Goal: Task Accomplishment & Management: Manage account settings

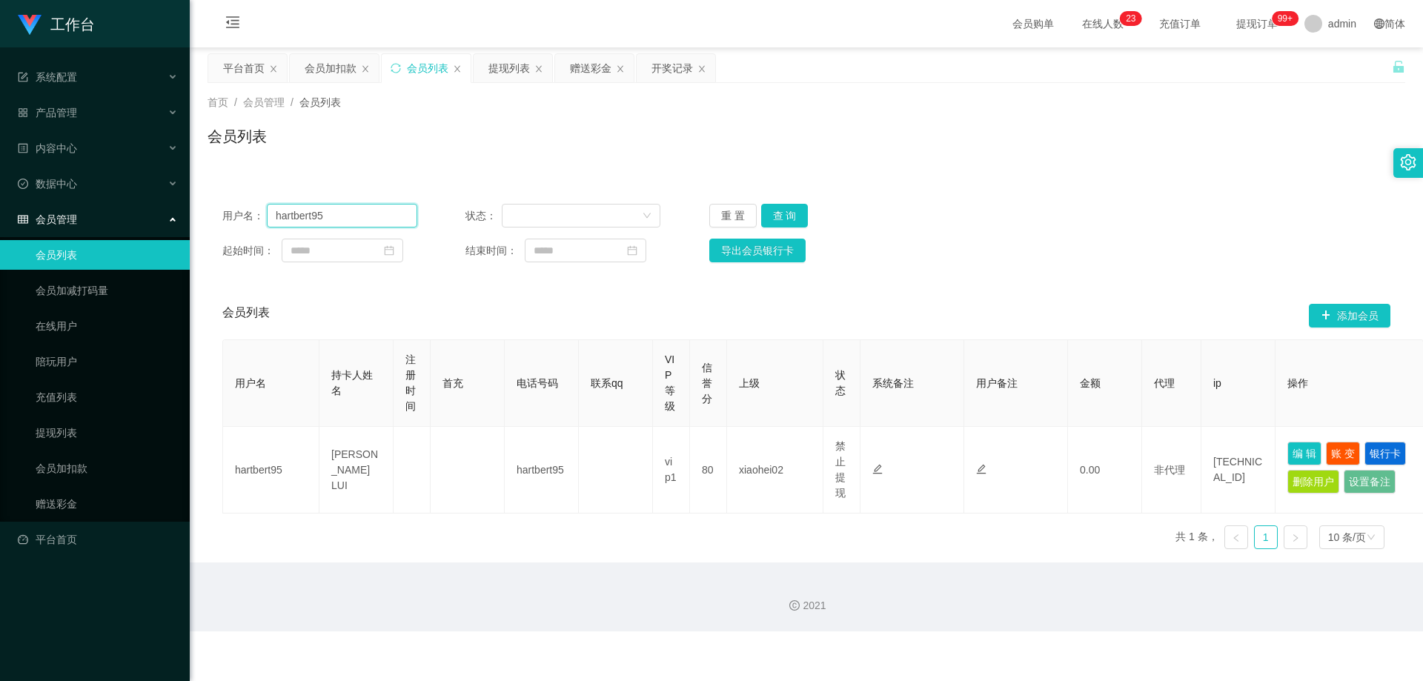
drag, startPoint x: 308, startPoint y: 220, endPoint x: 178, endPoint y: 236, distance: 131.4
click at [178, 236] on section "工作台 系统配置 产品管理 内容中心 数据中心 会员管理 会员列表 会员加减打码量 在线用户 陪玩用户 充值列表 提现列表 会员加扣款 赠送彩金 平台首页 保…" at bounding box center [711, 316] width 1423 height 632
paste input "8671042"
type input "86710425"
click at [765, 213] on button "查 询" at bounding box center [784, 216] width 47 height 24
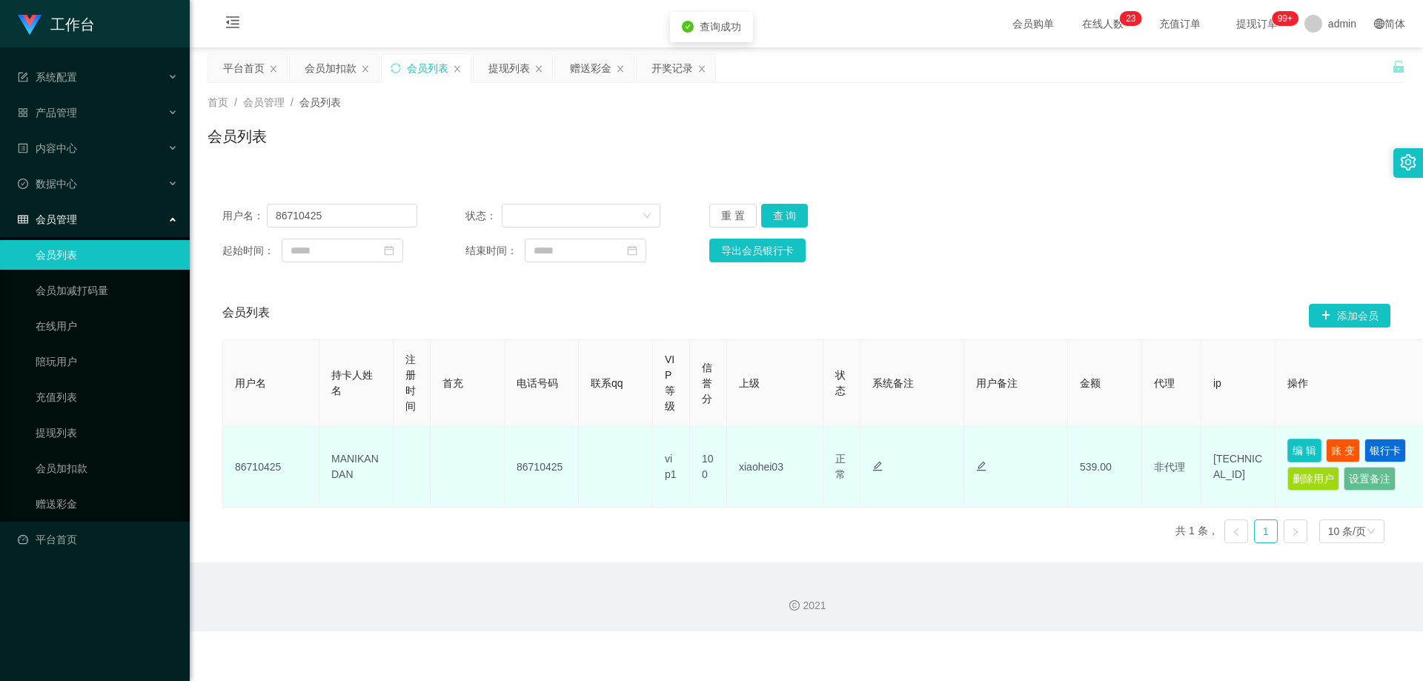
click at [765, 449] on button "编 辑" at bounding box center [1305, 451] width 34 height 24
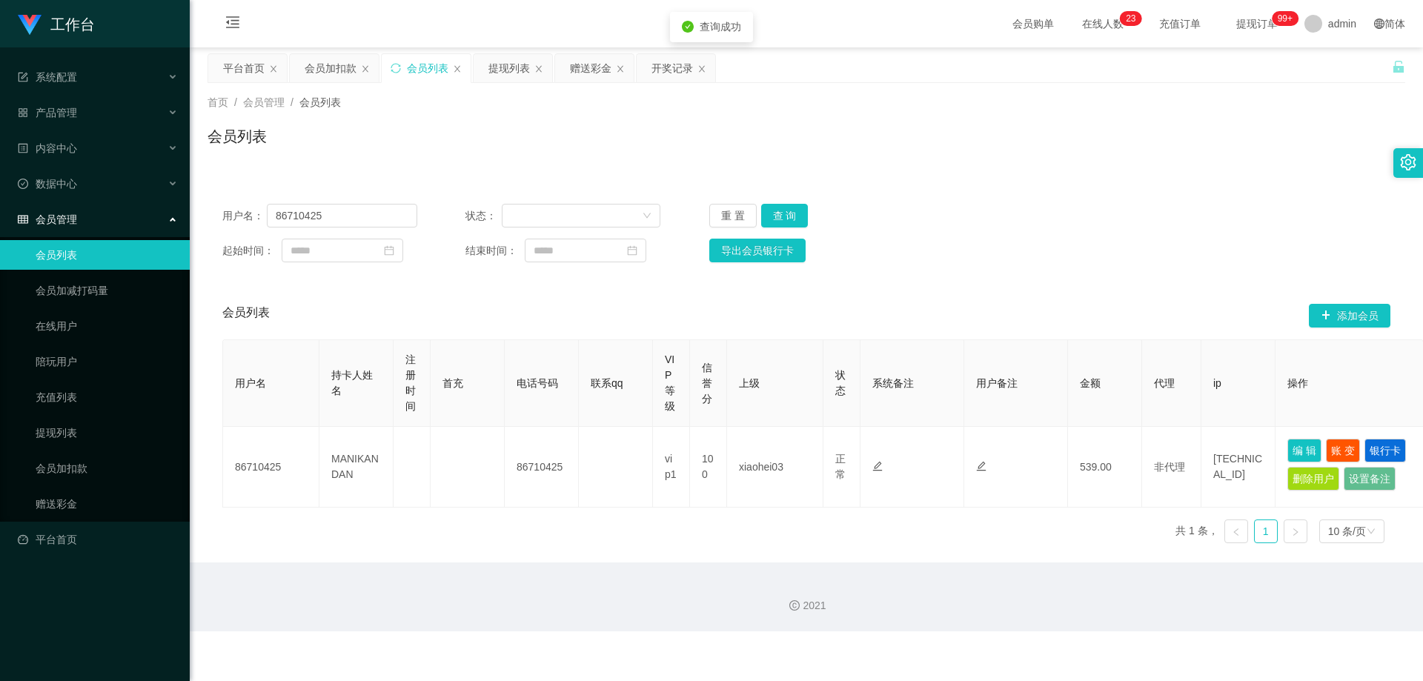
type input "86710425"
type input "MANIKANDAN"
type input "100"
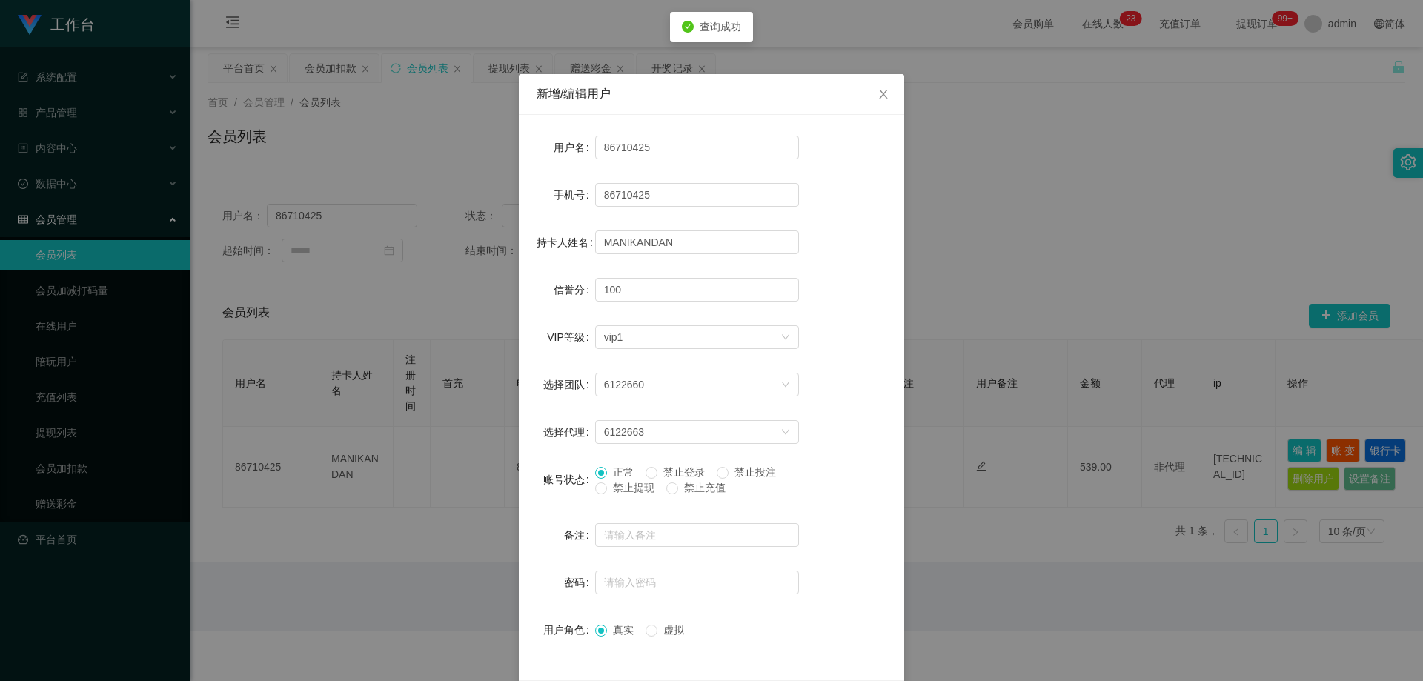
click at [617, 486] on span "禁止提现" at bounding box center [633, 488] width 53 height 12
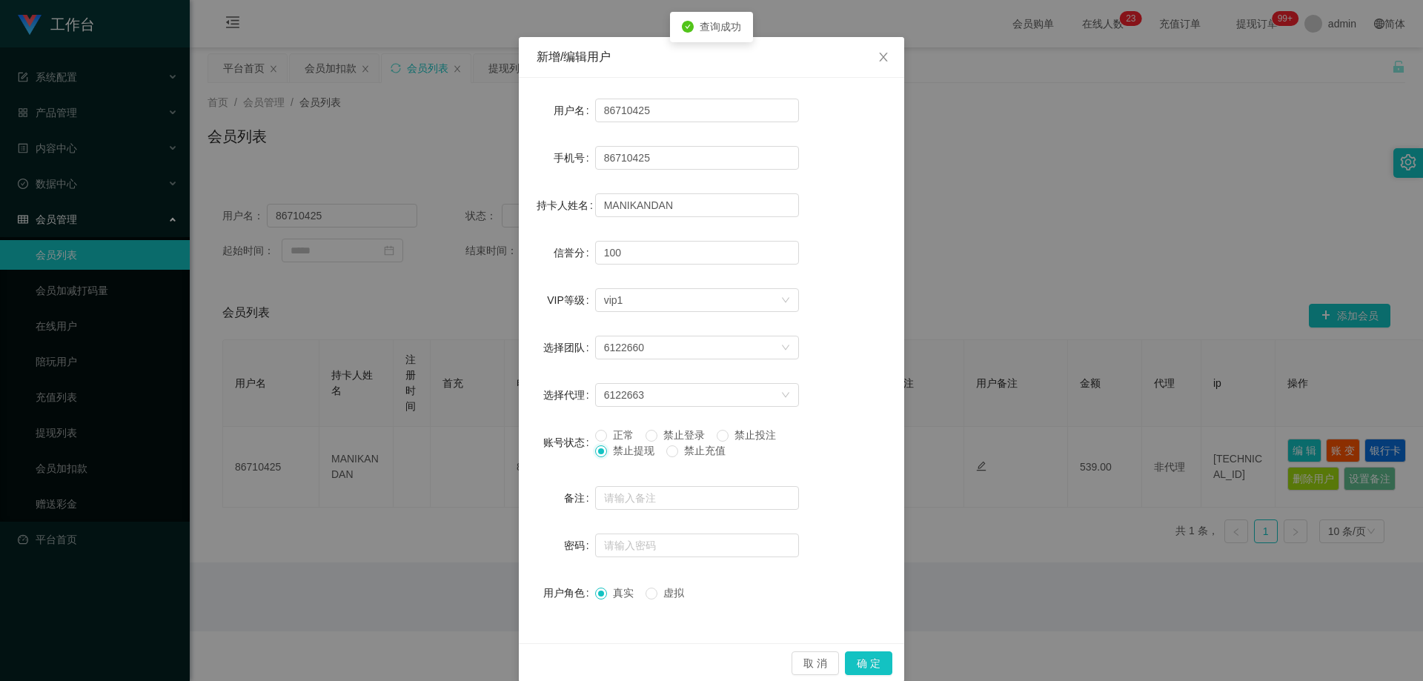
scroll to position [57, 0]
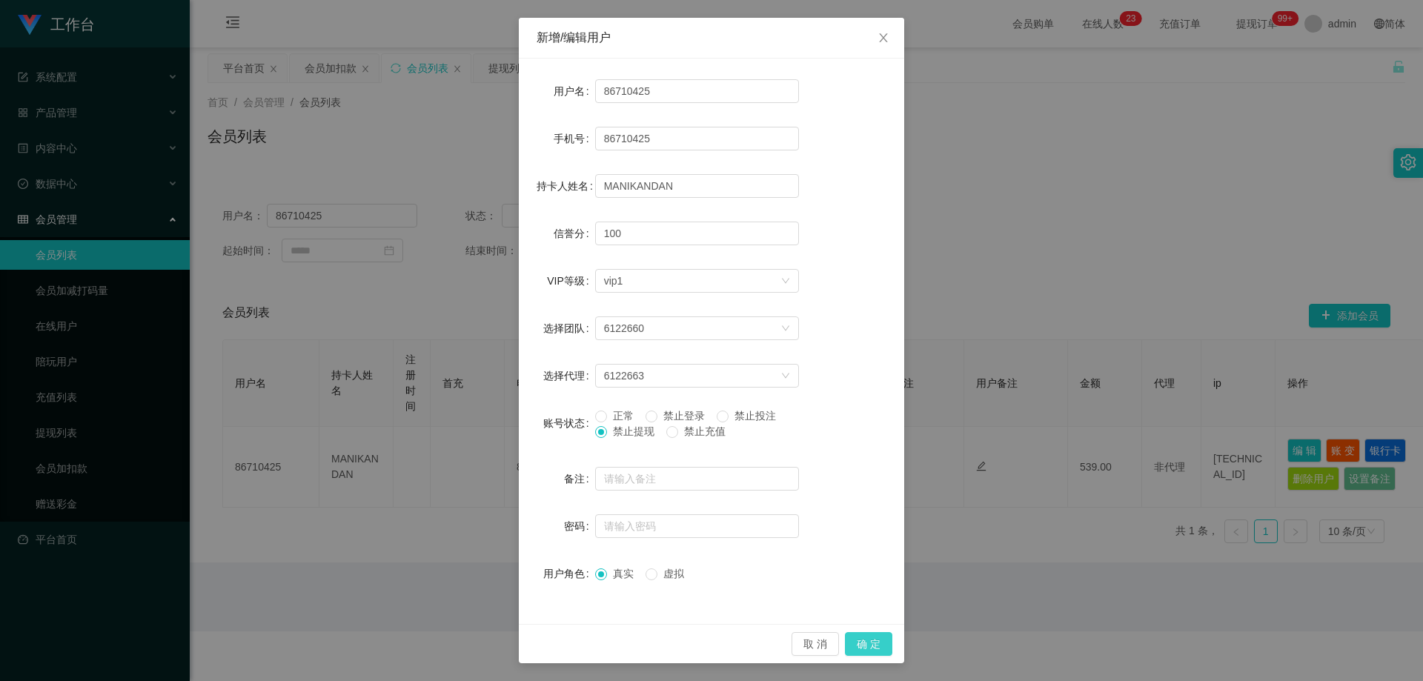
click at [765, 640] on button "确 定" at bounding box center [868, 644] width 47 height 24
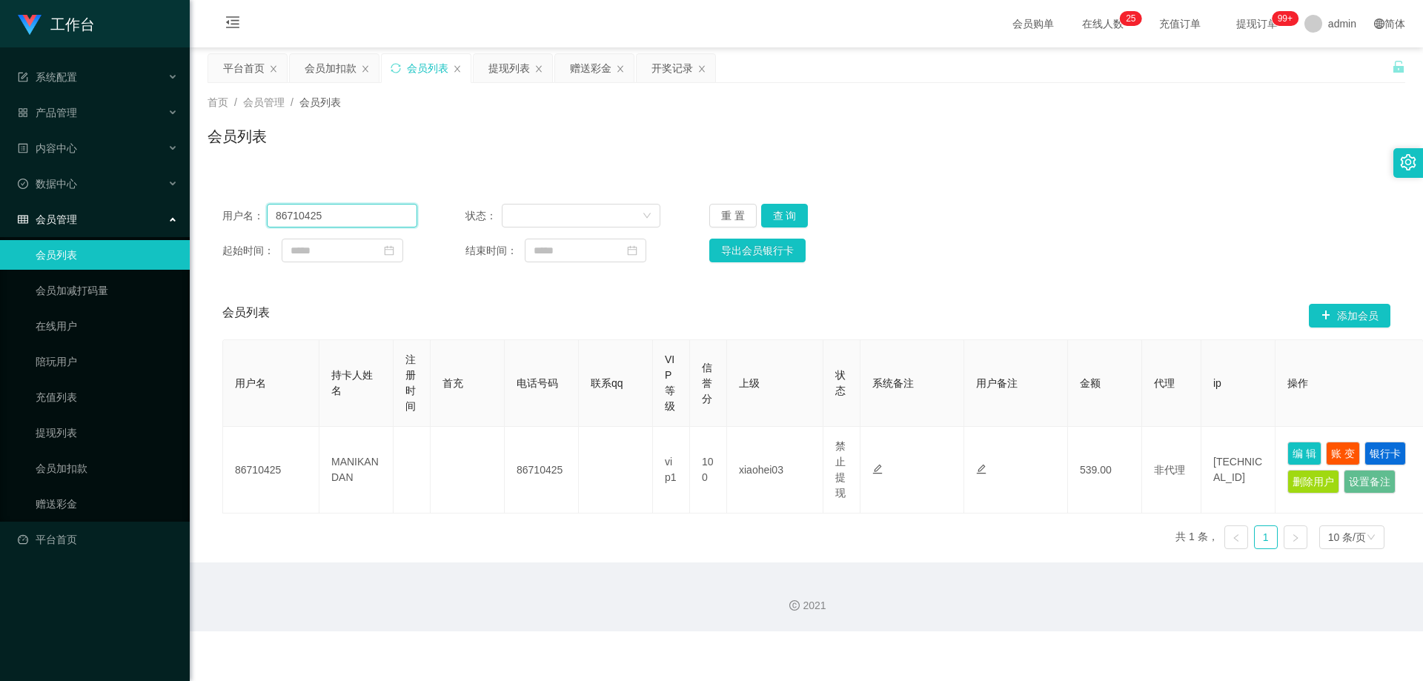
drag, startPoint x: 354, startPoint y: 217, endPoint x: 276, endPoint y: 245, distance: 81.8
click at [205, 233] on main "关闭左侧 关闭右侧 关闭其它 刷新页面 平台首页 会员加扣款 会员列表 提现列表 赠送彩金 开奖记录 首页 / 会员管理 / 会员列表 / 会员列表 用户名：…" at bounding box center [806, 304] width 1233 height 515
paste input "Eric00"
type input "Eric00"
click at [765, 209] on button "查 询" at bounding box center [784, 216] width 47 height 24
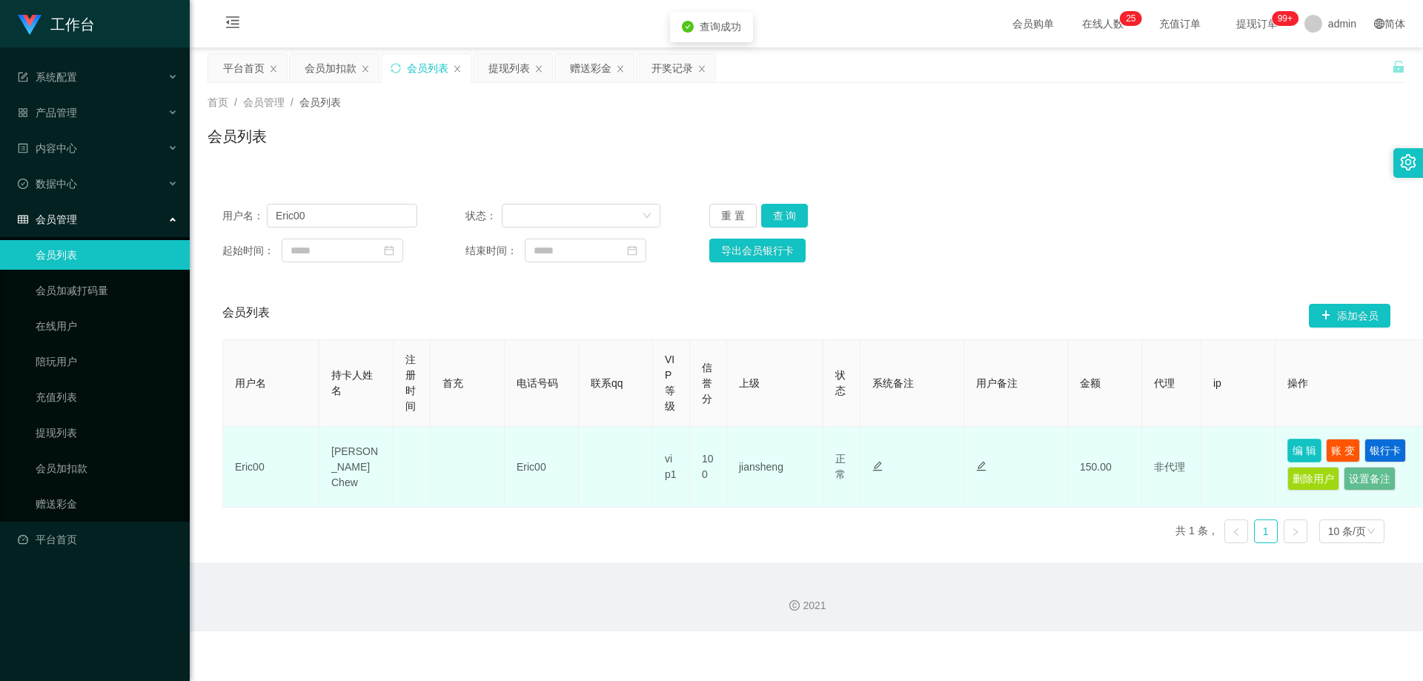
click at [765, 451] on button "编 辑" at bounding box center [1305, 451] width 34 height 24
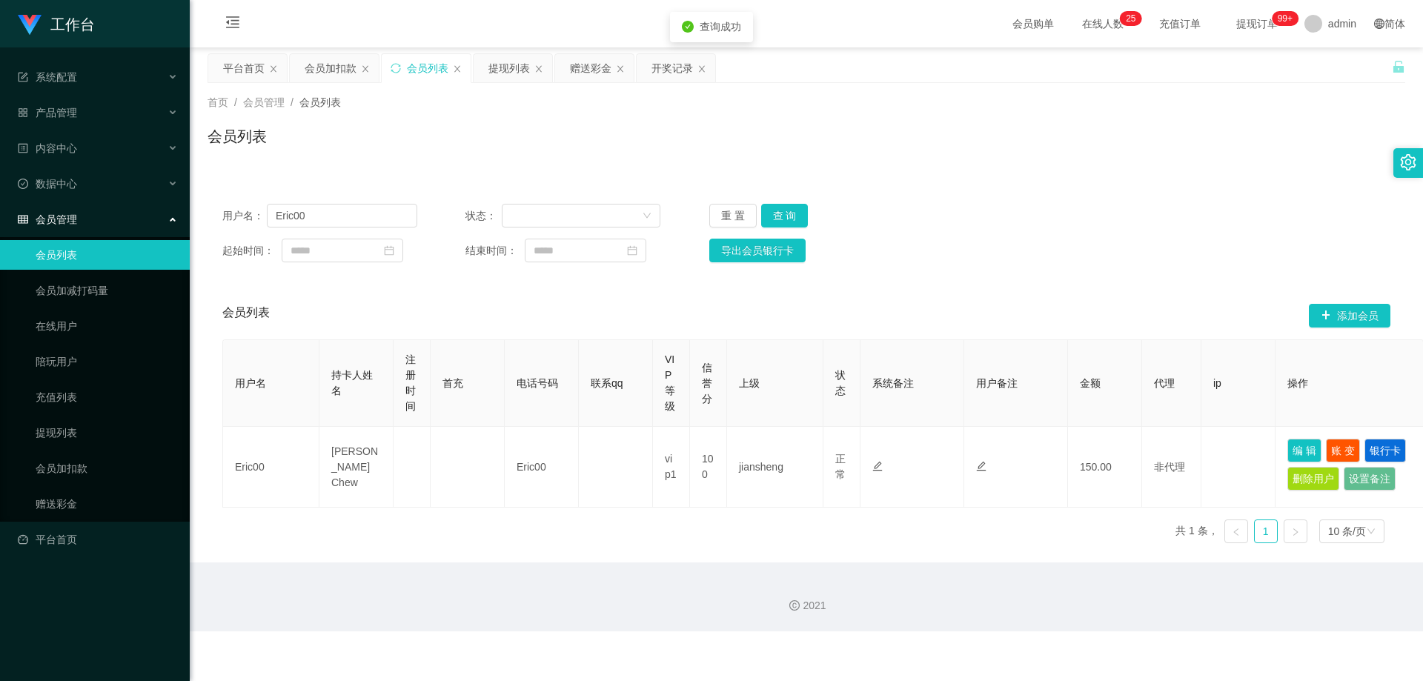
type input "Eric00"
type input "[PERSON_NAME] Chew"
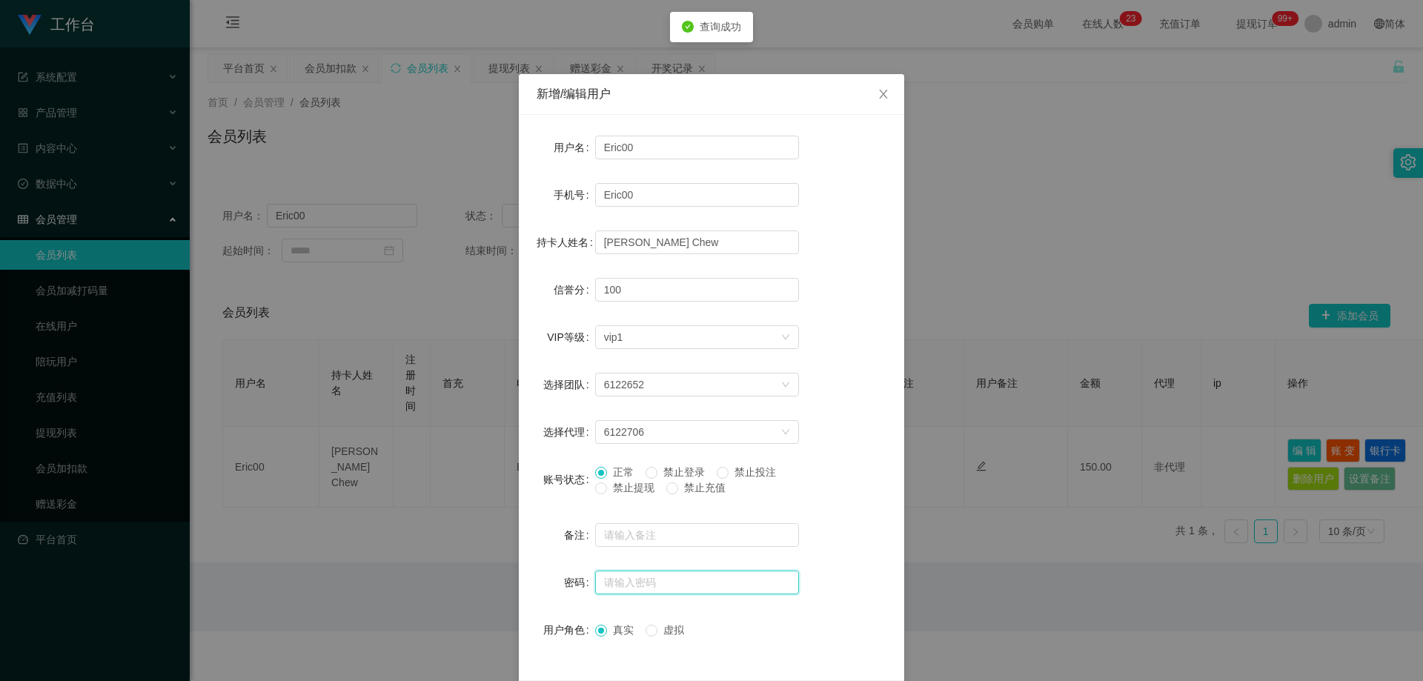
click at [674, 572] on input "text" at bounding box center [697, 583] width 204 height 24
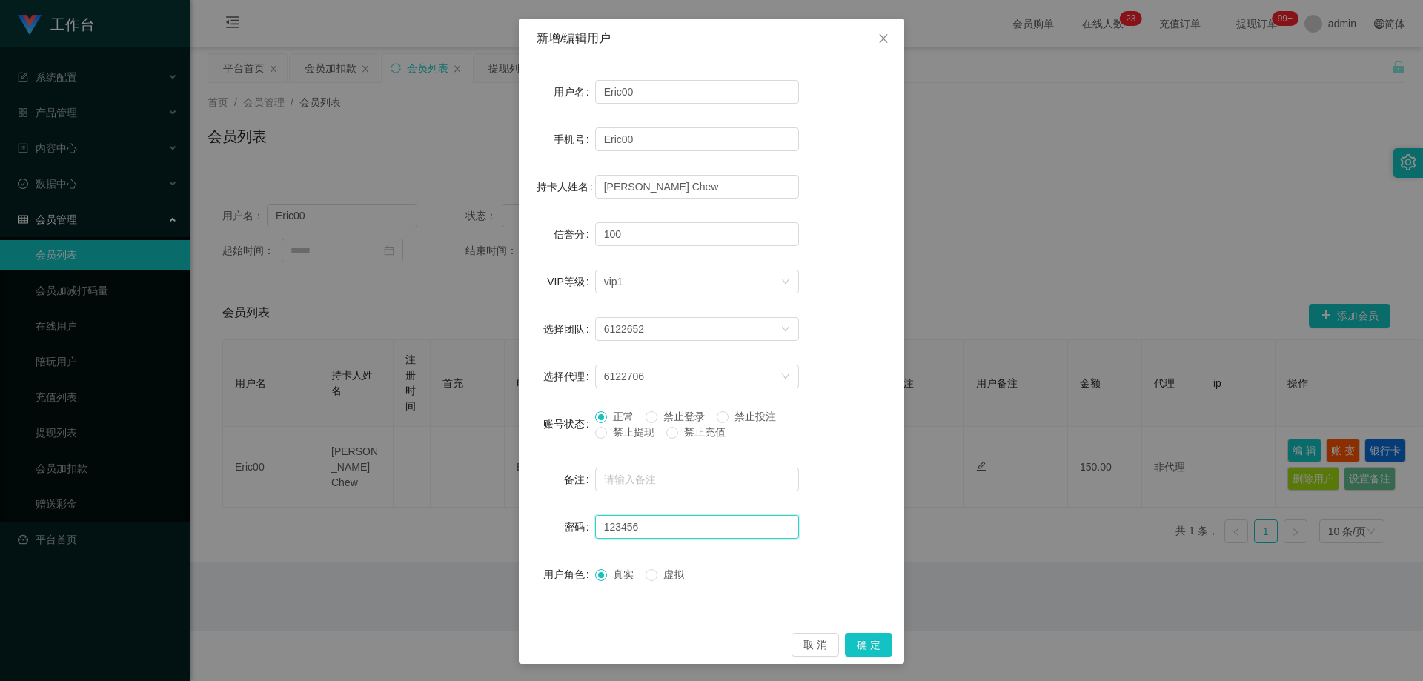
scroll to position [57, 0]
type input "123456"
click at [765, 635] on button "确 定" at bounding box center [868, 644] width 47 height 24
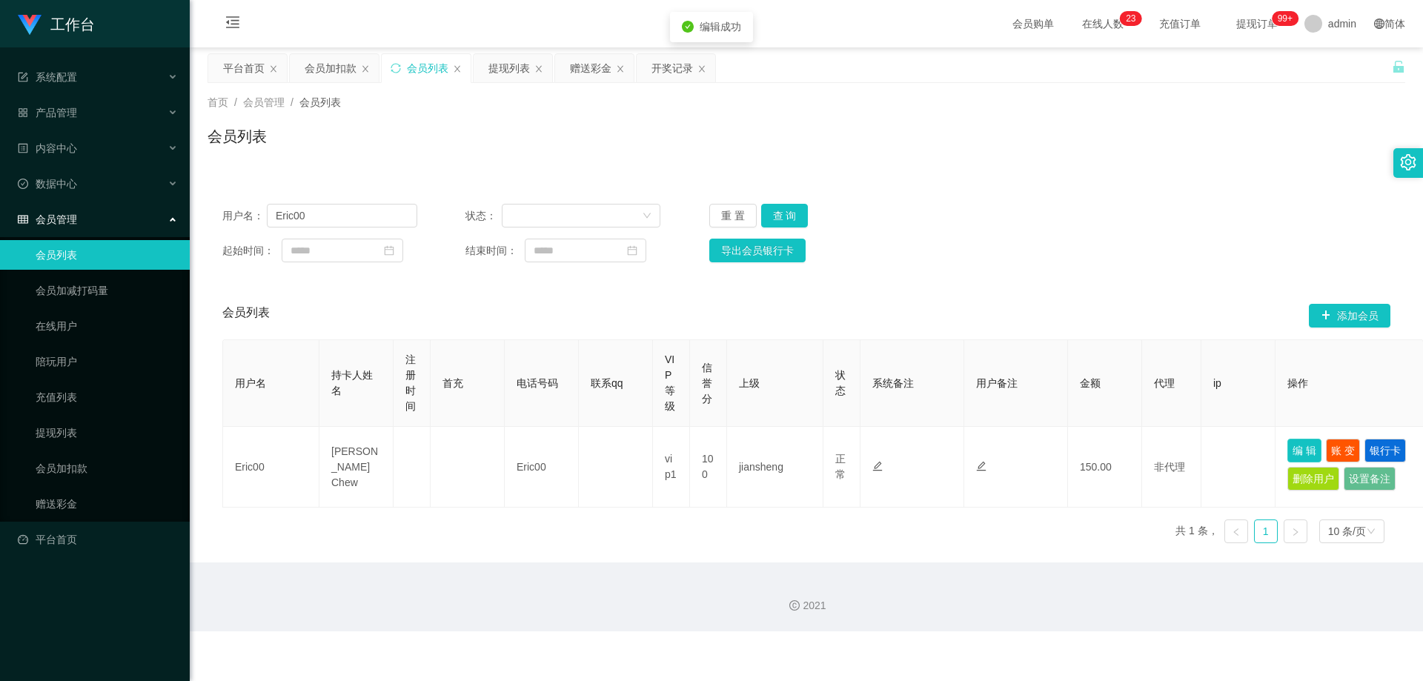
scroll to position [0, 0]
drag, startPoint x: 320, startPoint y: 218, endPoint x: 128, endPoint y: 237, distance: 193.0
click at [128, 237] on section "工作台 系统配置 产品管理 内容中心 数据中心 会员管理 会员列表 会员加减打码量 在线用户 陪玩用户 充值列表 提现列表 会员加扣款 赠送彩金 平台首页 保…" at bounding box center [711, 316] width 1423 height 632
paste input "soonchengtoh"
type input "soonchengtoh"
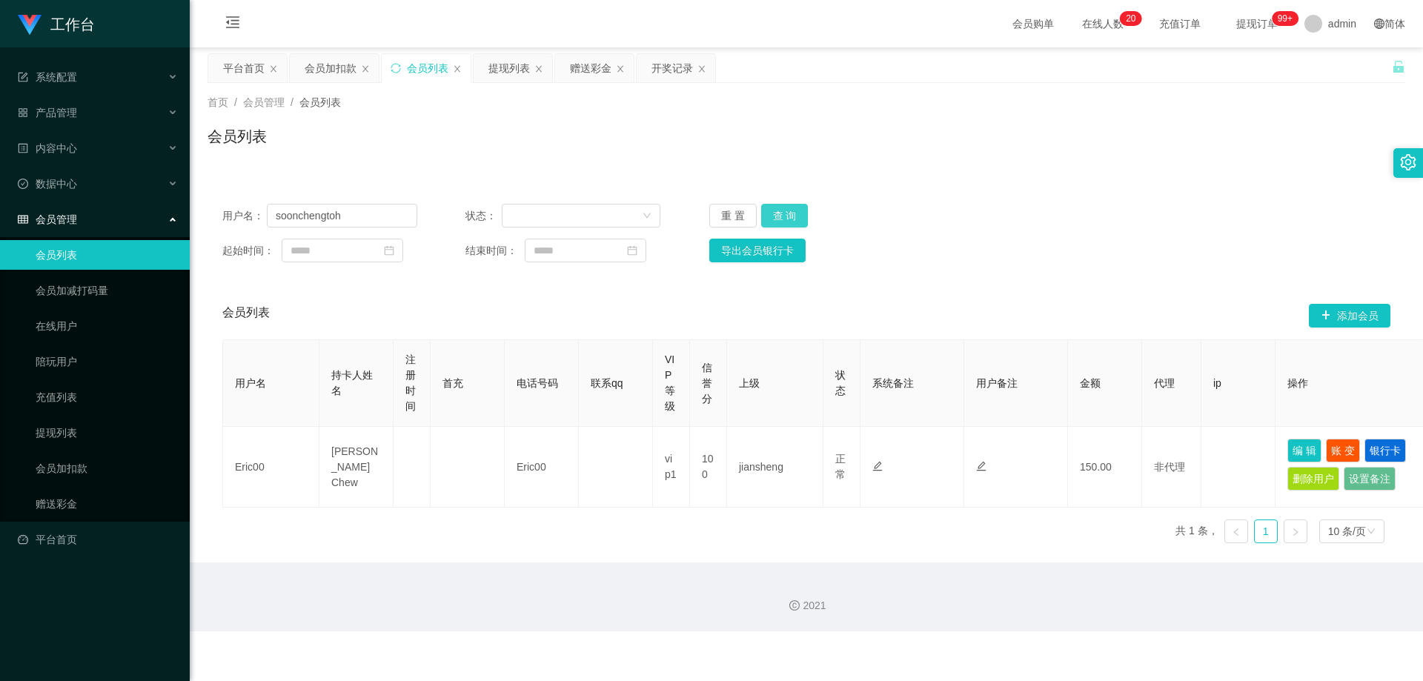
drag, startPoint x: 776, startPoint y: 216, endPoint x: 789, endPoint y: 220, distance: 13.4
click at [765, 216] on button "查 询" at bounding box center [784, 216] width 47 height 24
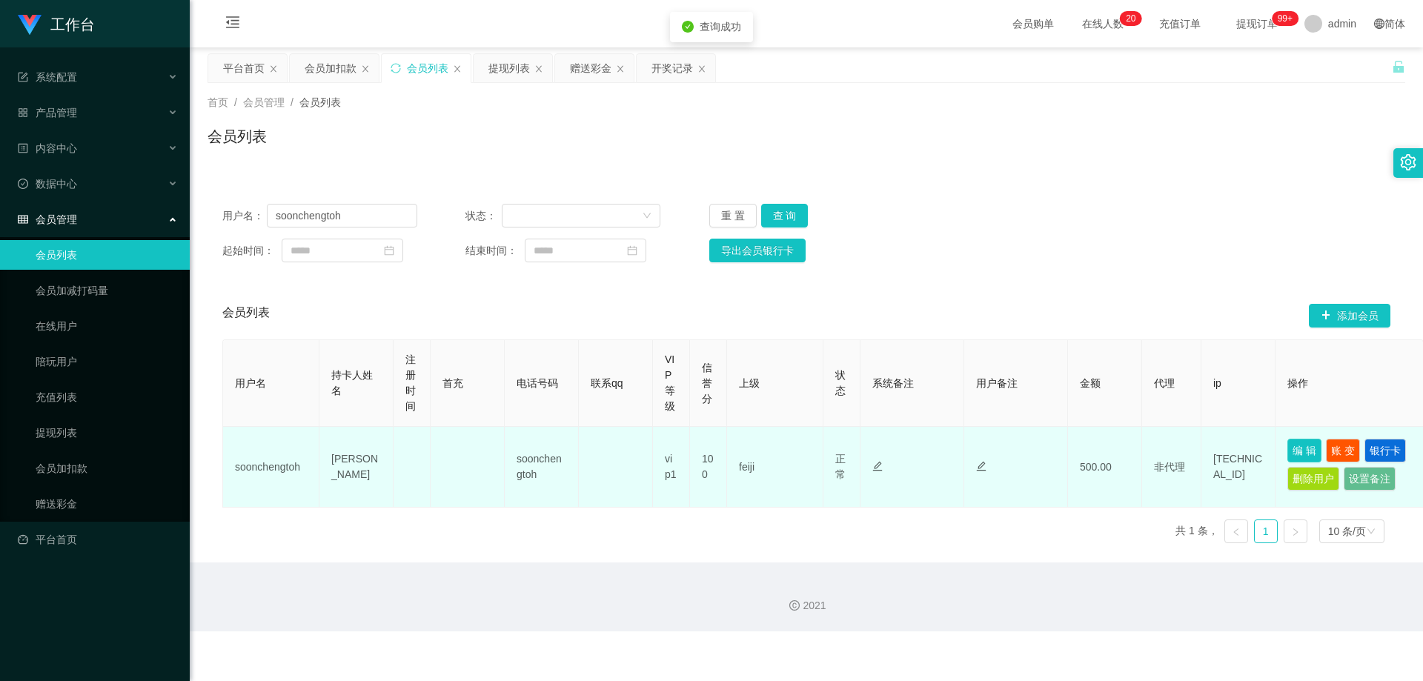
click at [765, 445] on button "编 辑" at bounding box center [1305, 451] width 34 height 24
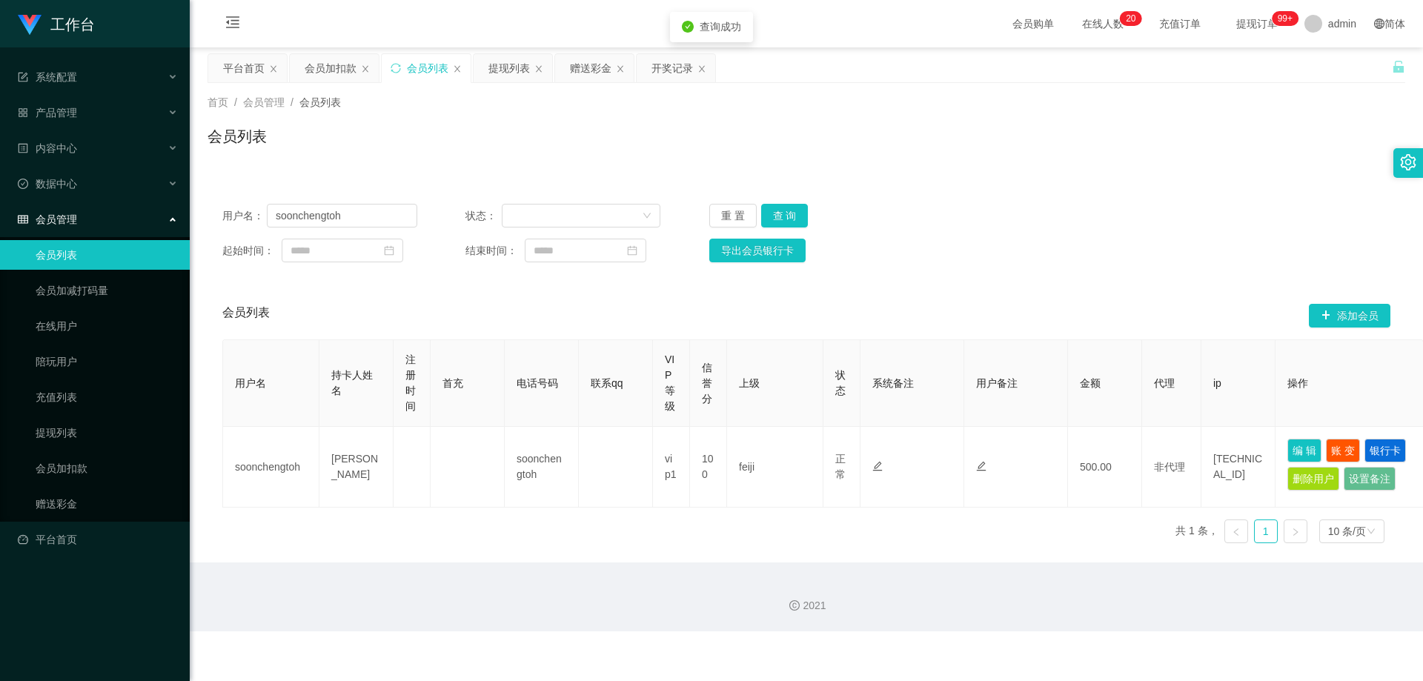
type input "soonchengtoh"
type input "[PERSON_NAME]"
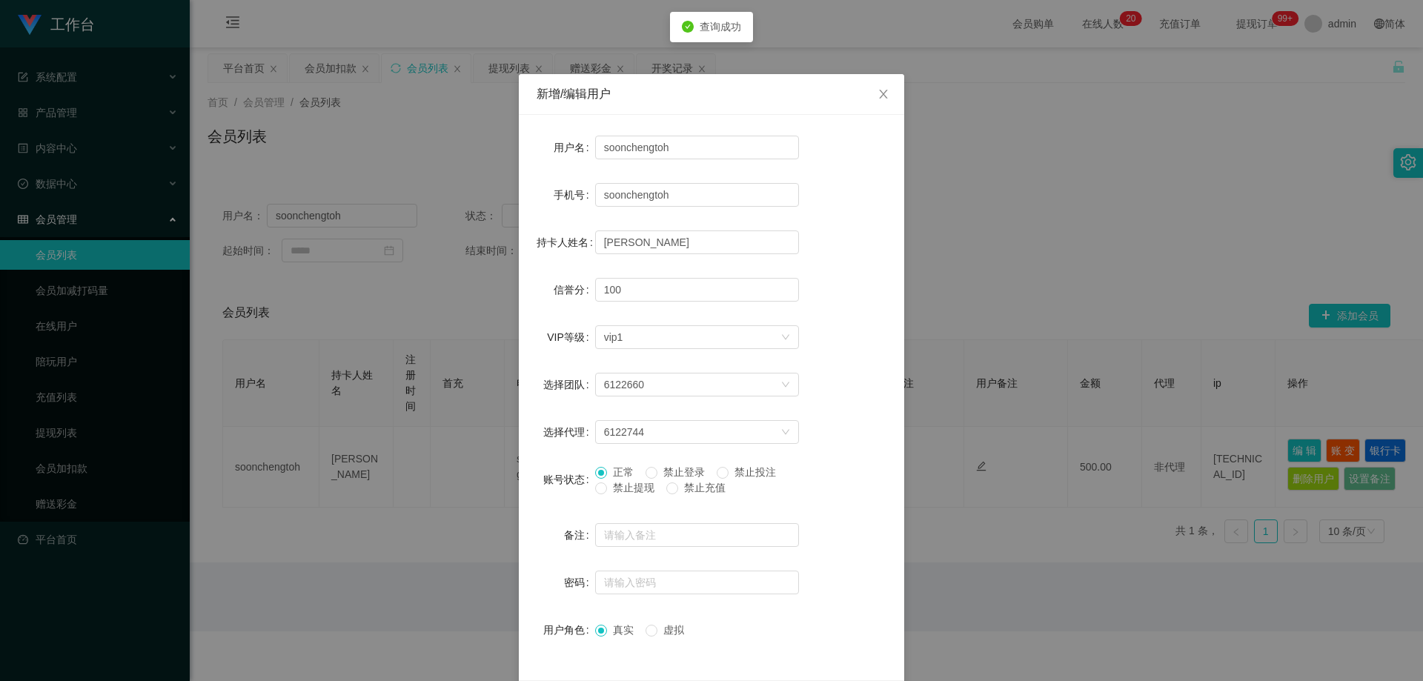
click at [615, 489] on span "禁止提现" at bounding box center [633, 488] width 53 height 12
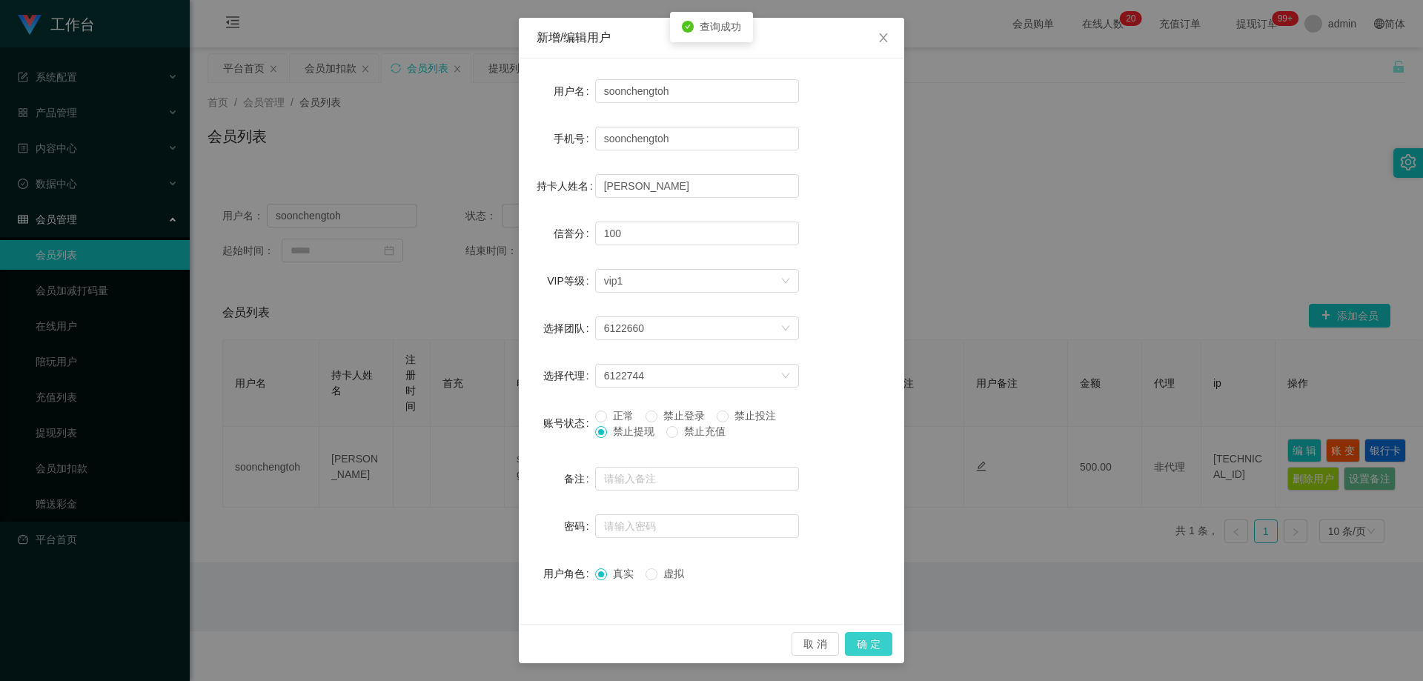
click at [765, 644] on button "确 定" at bounding box center [868, 644] width 47 height 24
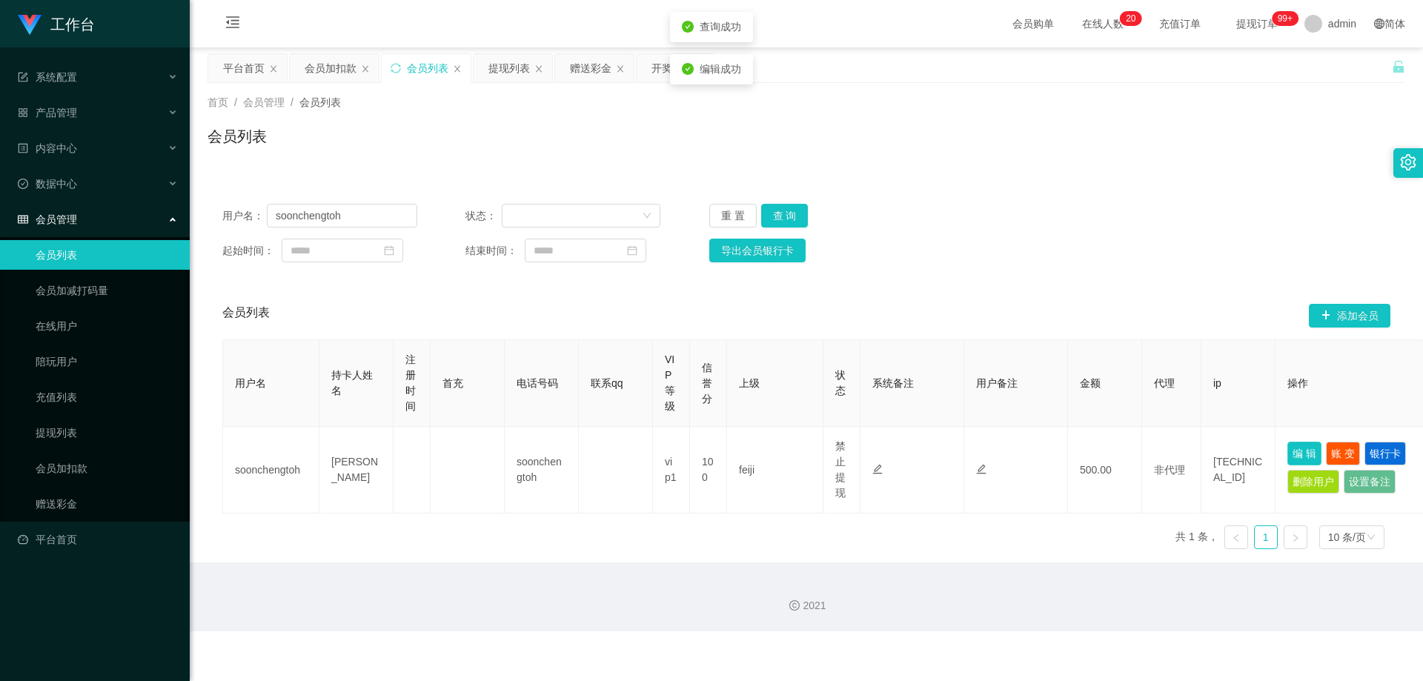
scroll to position [0, 0]
drag, startPoint x: 208, startPoint y: 225, endPoint x: 452, endPoint y: 229, distance: 243.9
click at [188, 228] on section "工作台 系统配置 产品管理 内容中心 数据中心 会员管理 会员列表 会员加减打码量 在线用户 陪玩用户 充值列表 提现列表 会员加扣款 赠送彩金 平台首页 保…" at bounding box center [711, 316] width 1423 height 632
paste input "85069770"
type input "85069770"
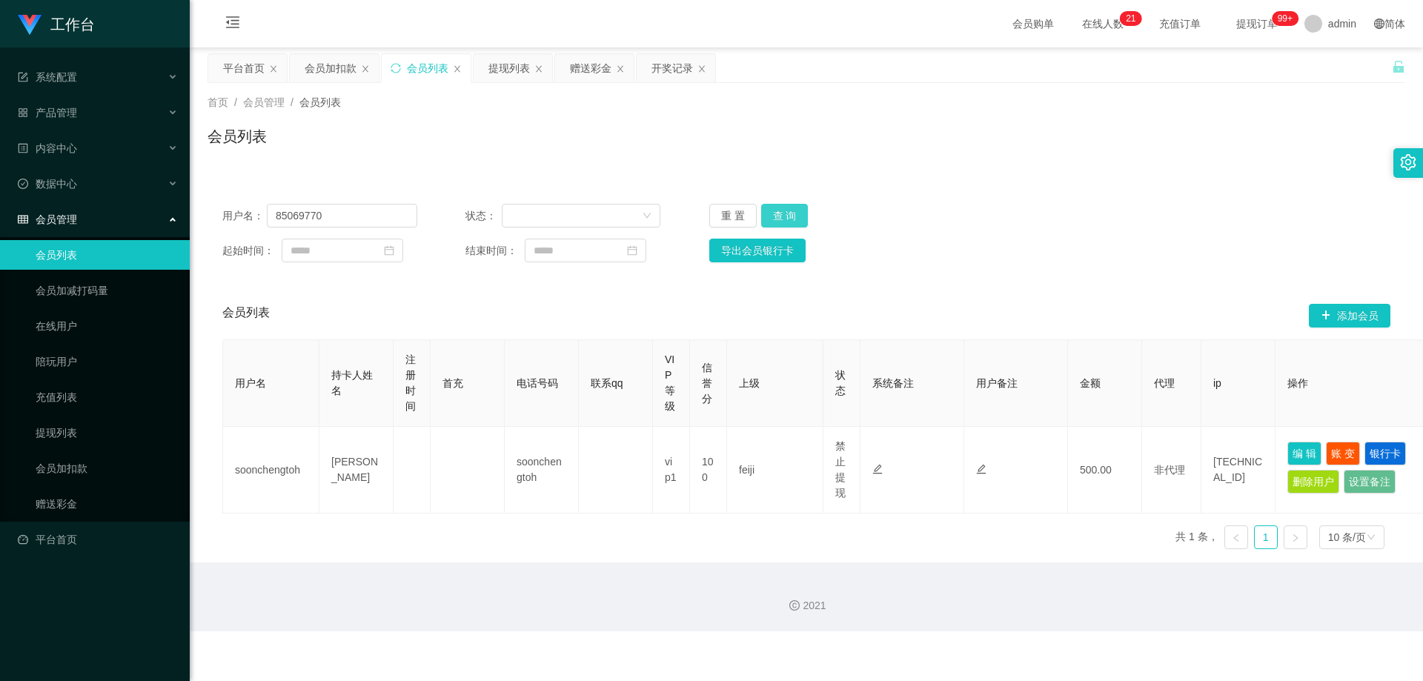
click at [765, 215] on button "查 询" at bounding box center [784, 216] width 47 height 24
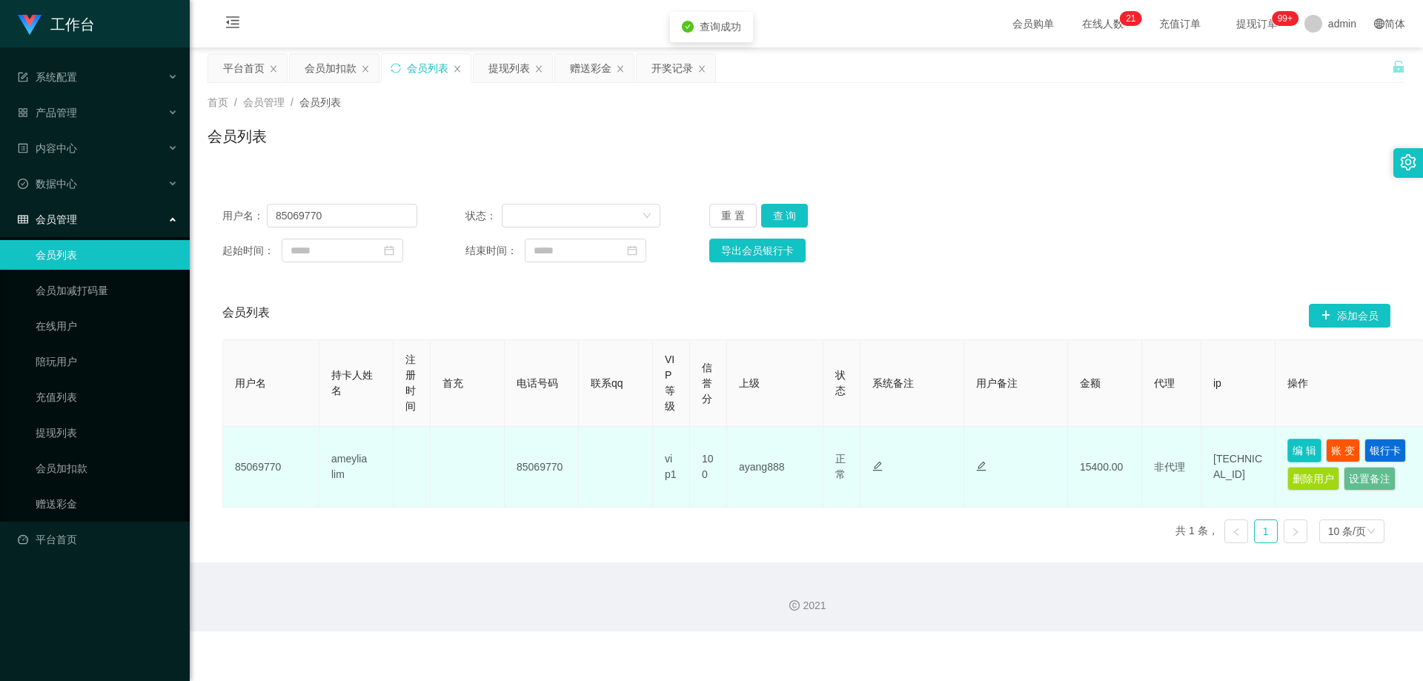
click at [765, 448] on button "编 辑" at bounding box center [1305, 451] width 34 height 24
type input "85069770"
type input "ameylia lim"
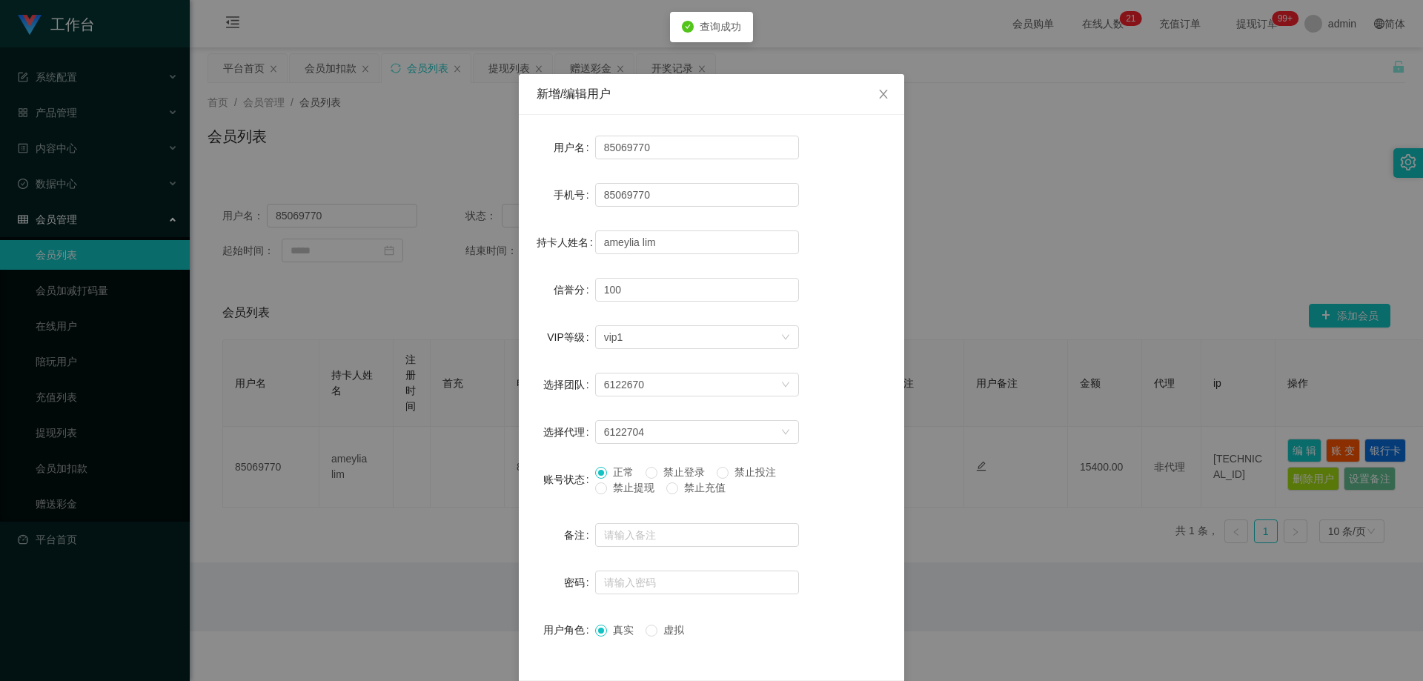
click at [632, 489] on span "禁止提现" at bounding box center [633, 488] width 53 height 12
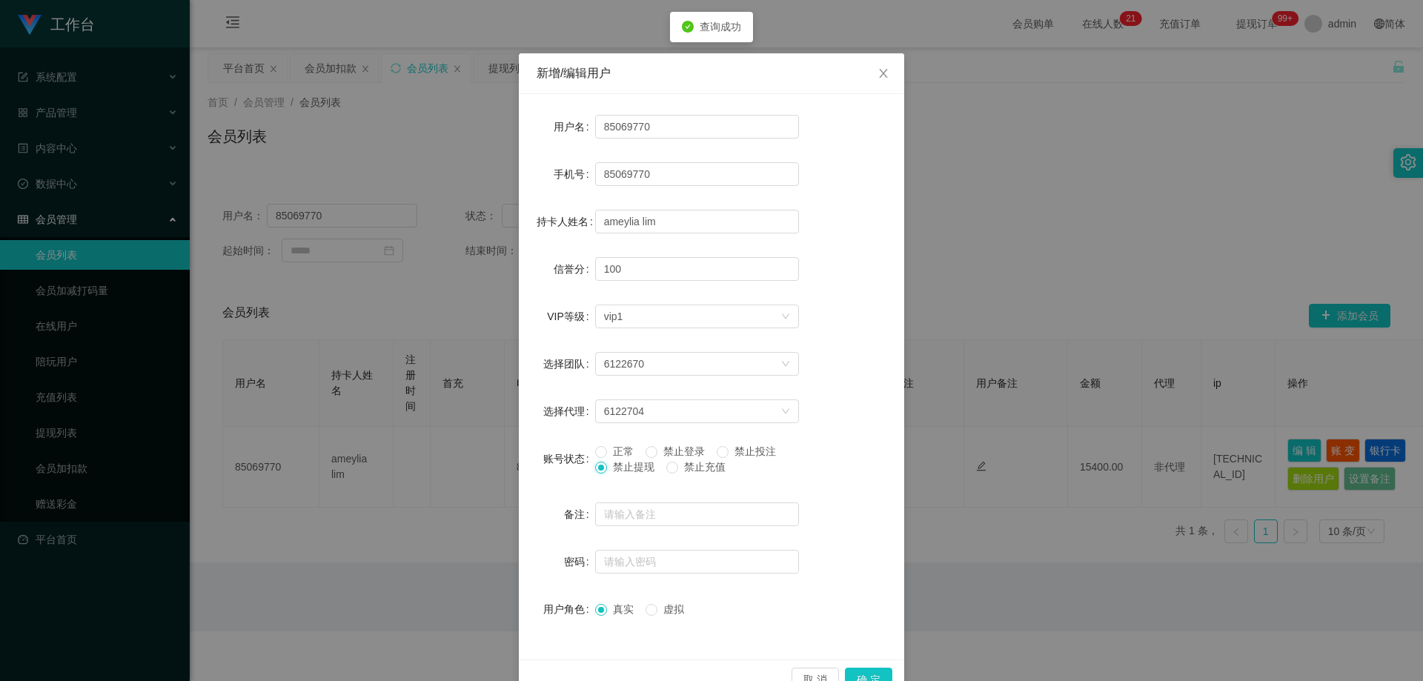
scroll to position [57, 0]
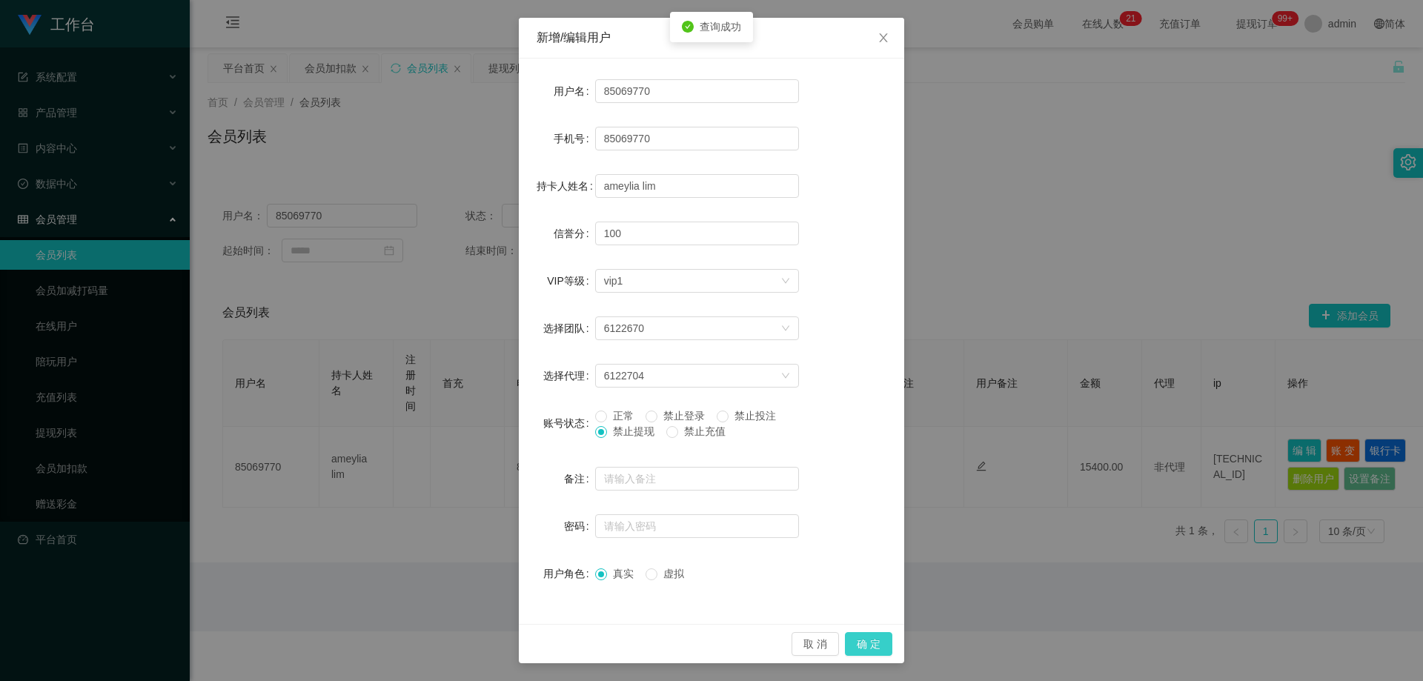
click at [765, 646] on button "确 定" at bounding box center [868, 644] width 47 height 24
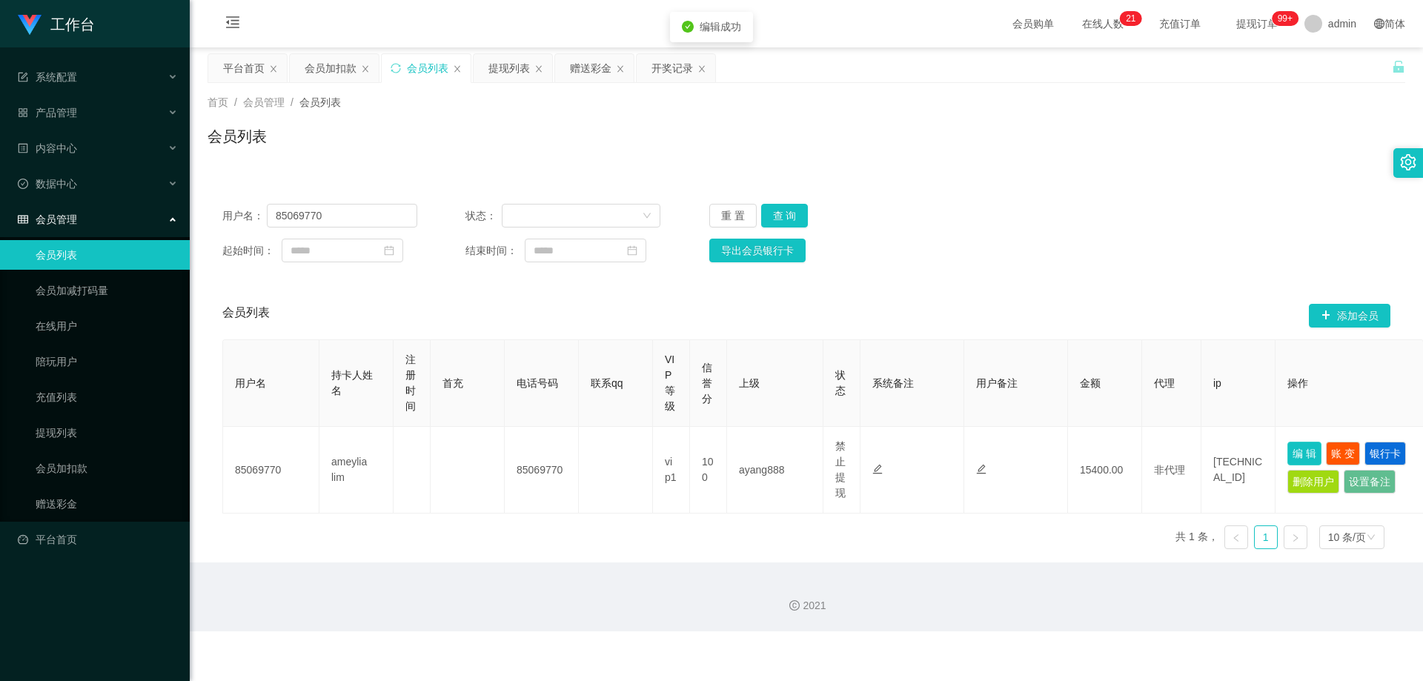
scroll to position [0, 0]
drag, startPoint x: 305, startPoint y: 217, endPoint x: 211, endPoint y: 225, distance: 93.8
click at [211, 224] on div "用户名： 85069770 状态： 重 置 查 询 起始时间： 结束时间： 导出会员银行卡" at bounding box center [807, 233] width 1198 height 88
click at [765, 208] on button "查 询" at bounding box center [784, 216] width 47 height 24
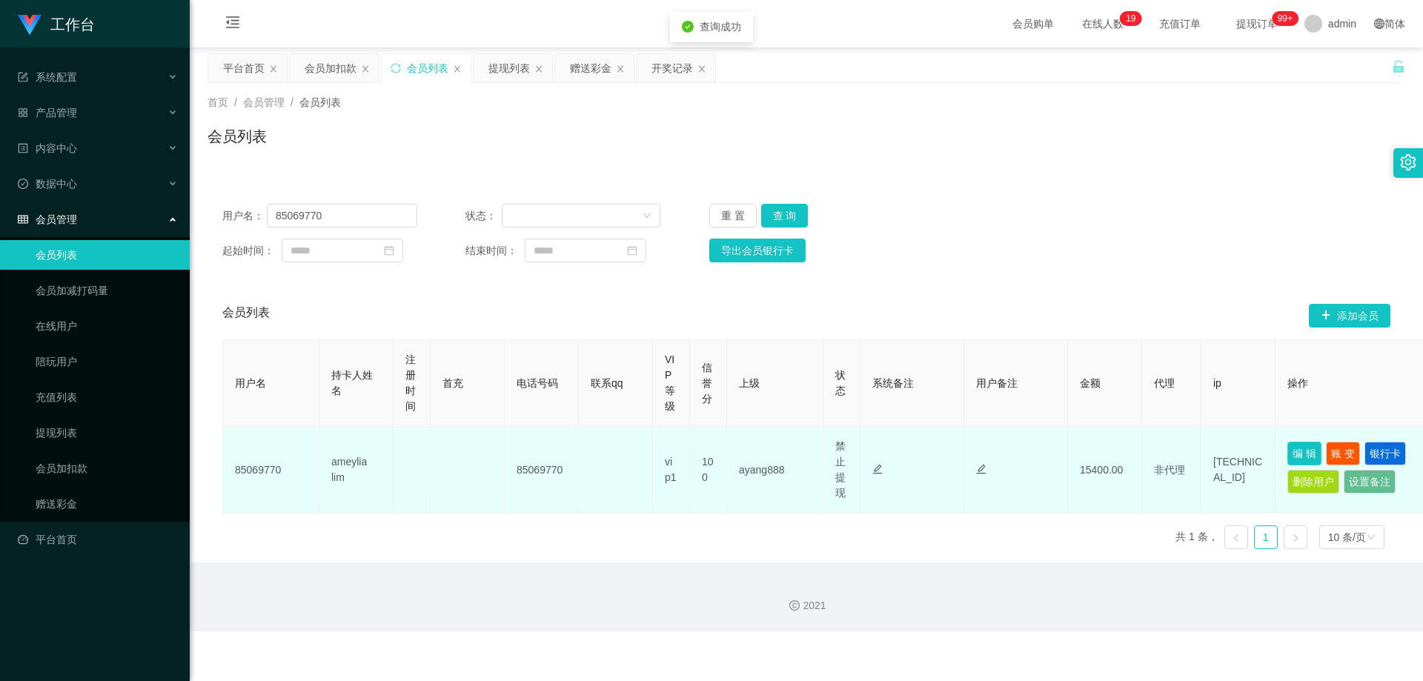
click at [765, 454] on button "编 辑" at bounding box center [1305, 454] width 34 height 24
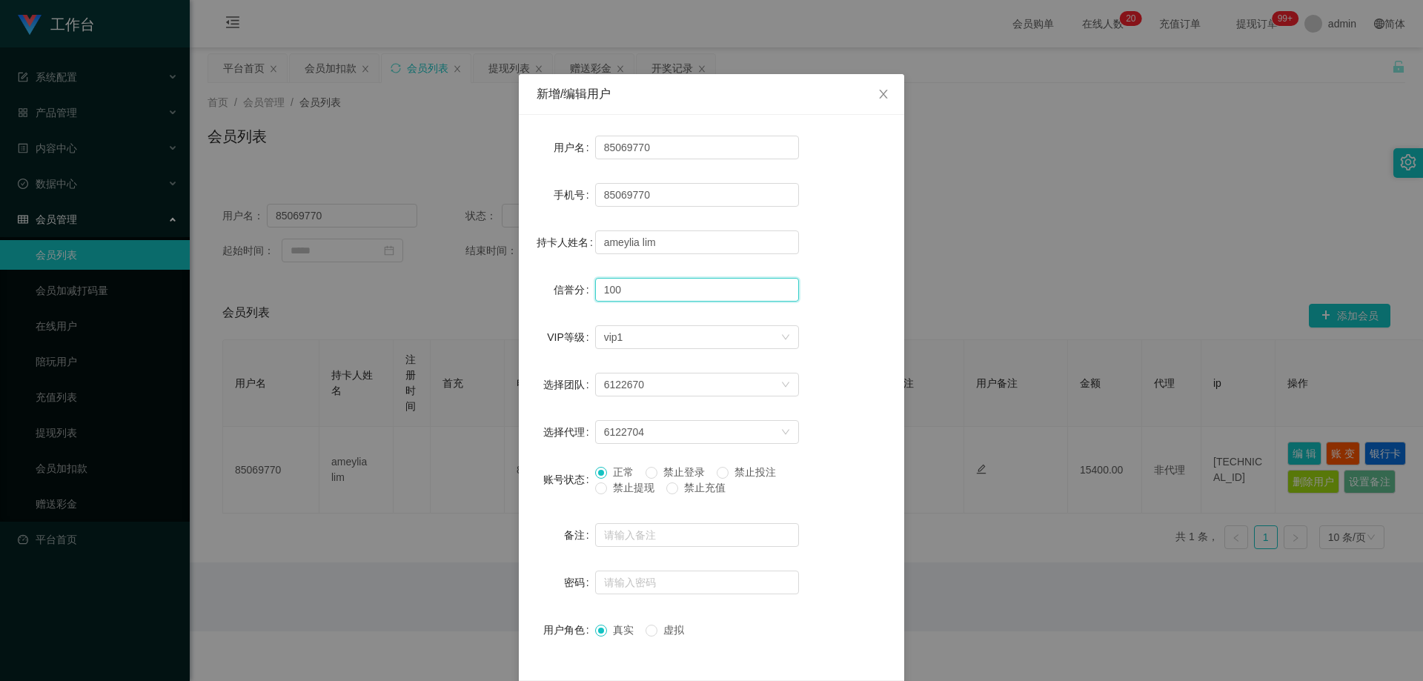
drag, startPoint x: 625, startPoint y: 286, endPoint x: 555, endPoint y: 294, distance: 70.2
click at [555, 294] on div "信誉分 100" at bounding box center [712, 290] width 350 height 30
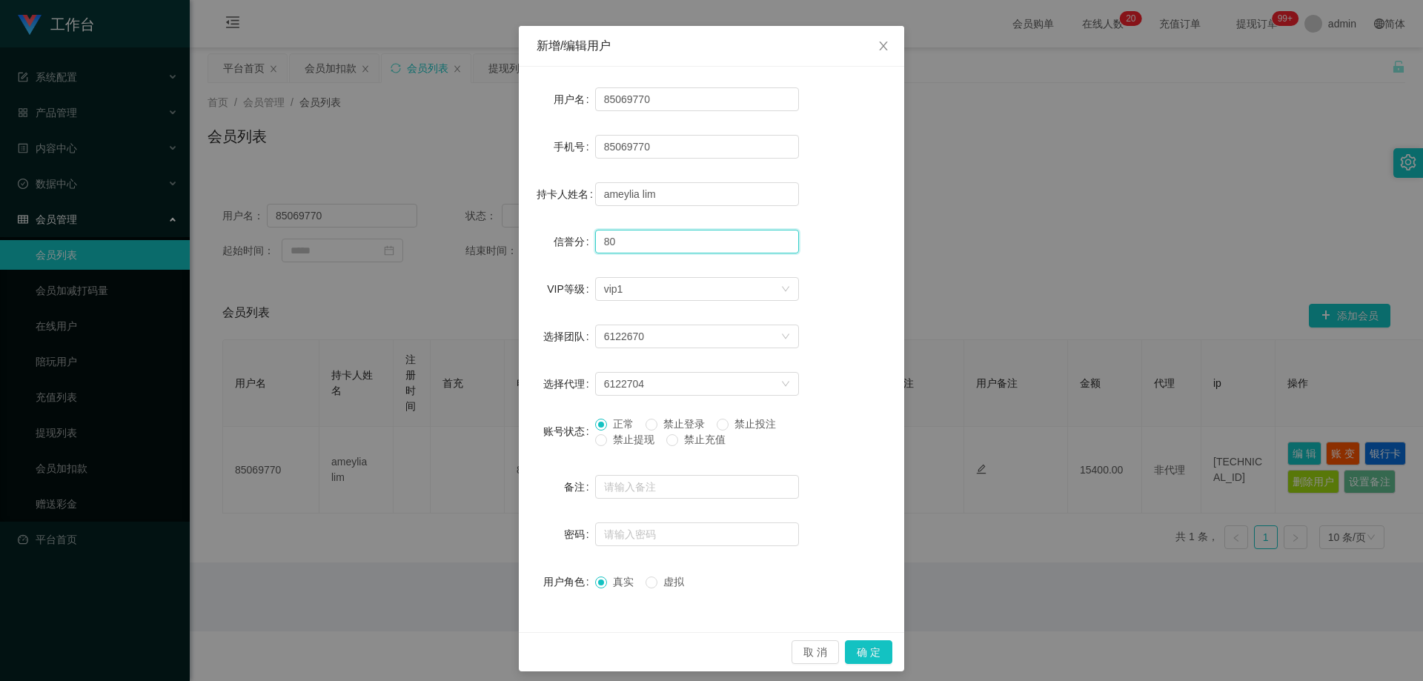
scroll to position [57, 0]
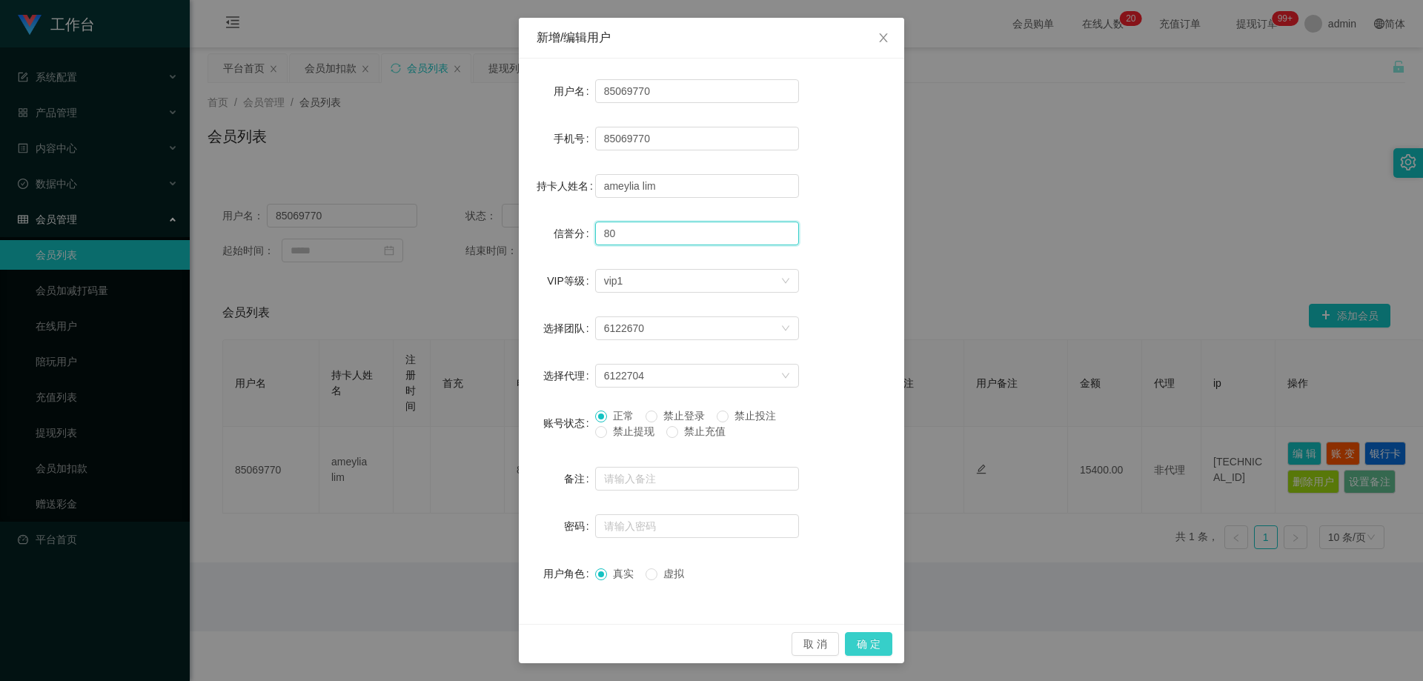
type input "80"
click at [765, 643] on button "确 定" at bounding box center [868, 644] width 47 height 24
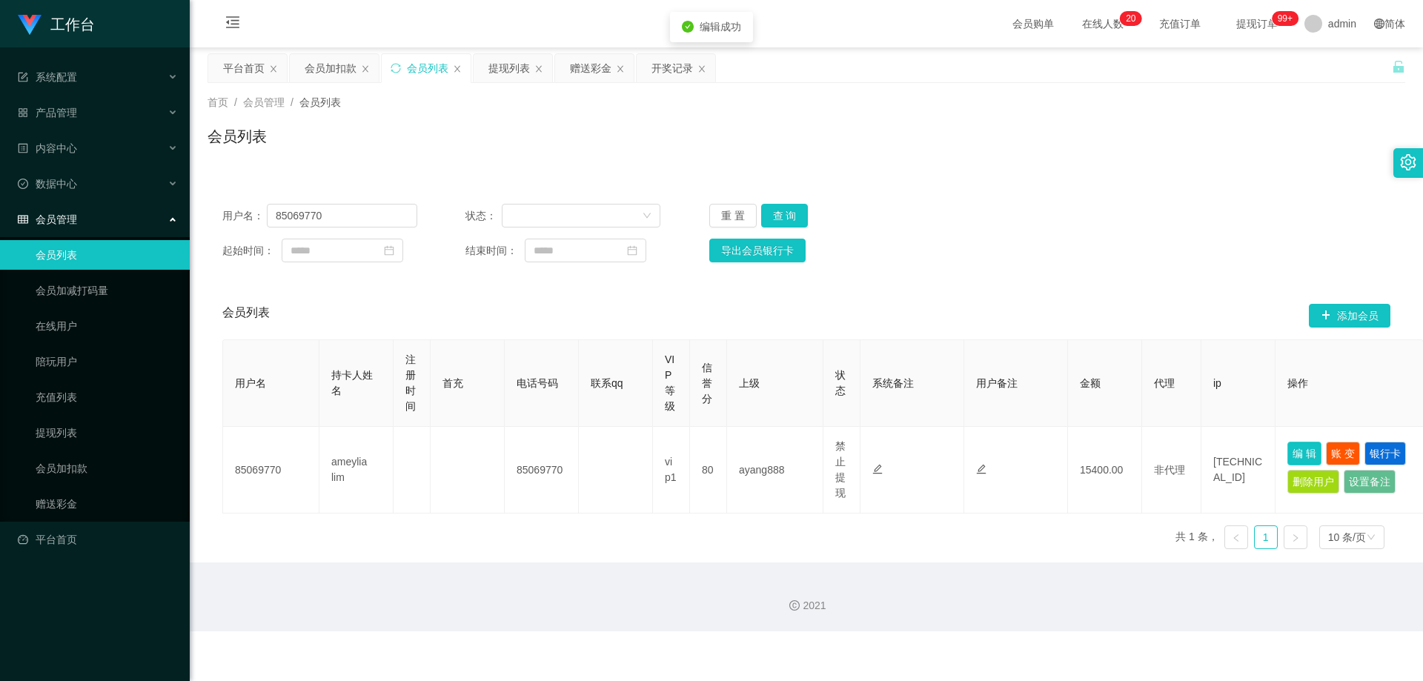
scroll to position [0, 0]
drag, startPoint x: 356, startPoint y: 216, endPoint x: 193, endPoint y: 199, distance: 164.0
click at [198, 199] on main "关闭左侧 关闭右侧 关闭其它 刷新页面 平台首页 会员加扣款 会员列表 提现列表 赠送彩金 开奖记录 首页 / 会员管理 / 会员列表 / 会员列表 用户名：…" at bounding box center [806, 304] width 1233 height 515
paste input "Melvin9601"
type input "Melvin9601"
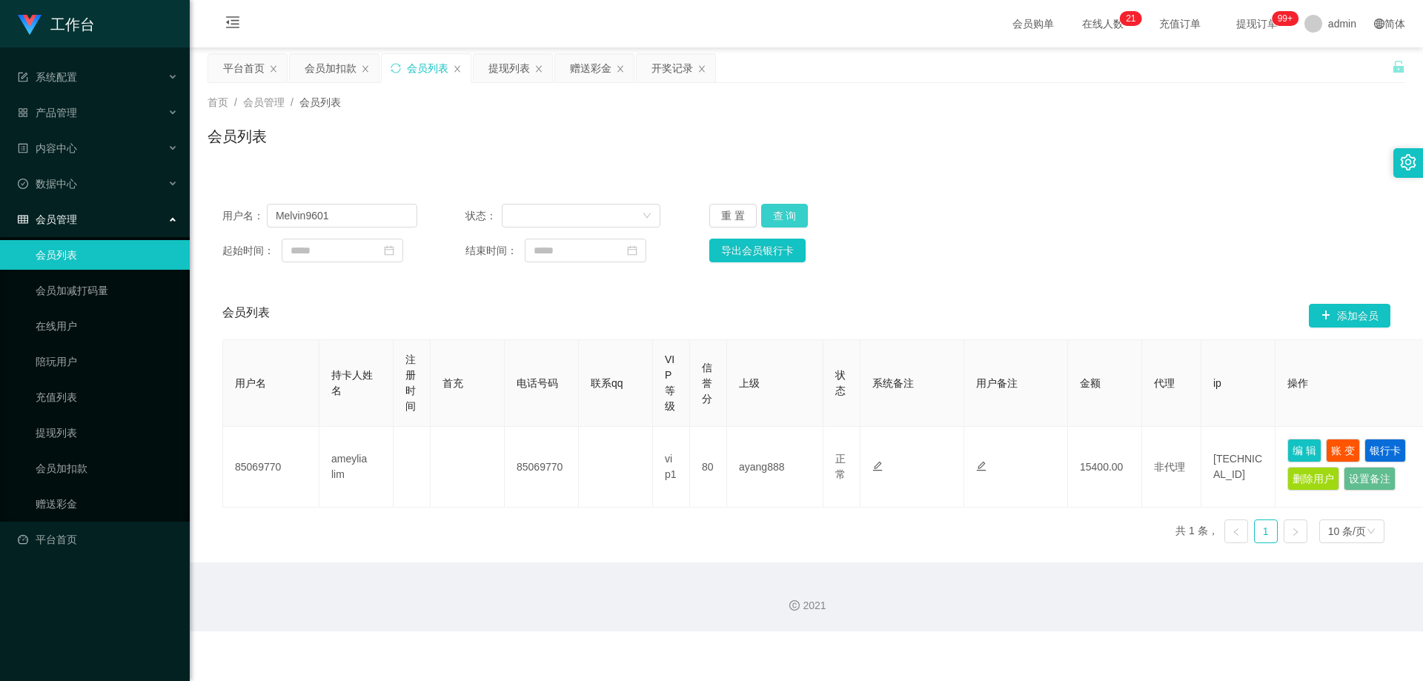
click at [765, 216] on button "查 询" at bounding box center [784, 216] width 47 height 24
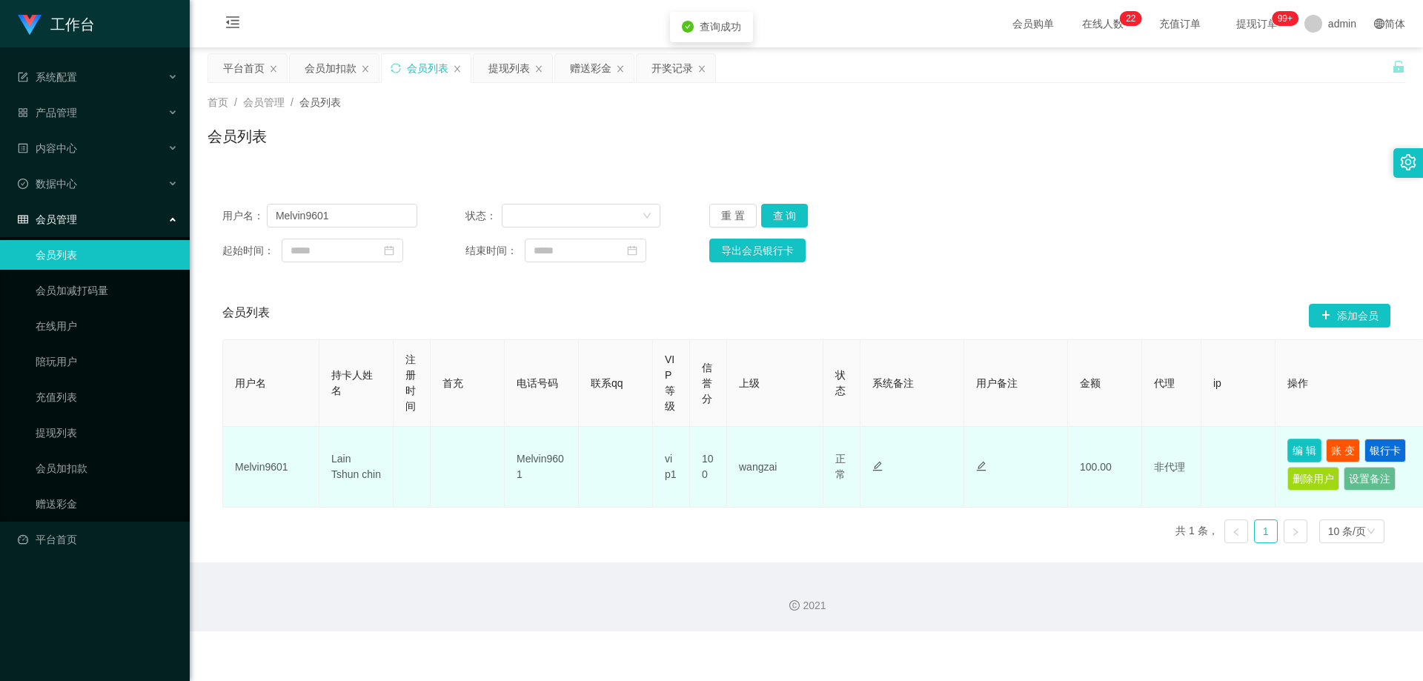
drag, startPoint x: 1303, startPoint y: 448, endPoint x: 966, endPoint y: 477, distance: 338.6
click at [765, 448] on button "编 辑" at bounding box center [1305, 451] width 34 height 24
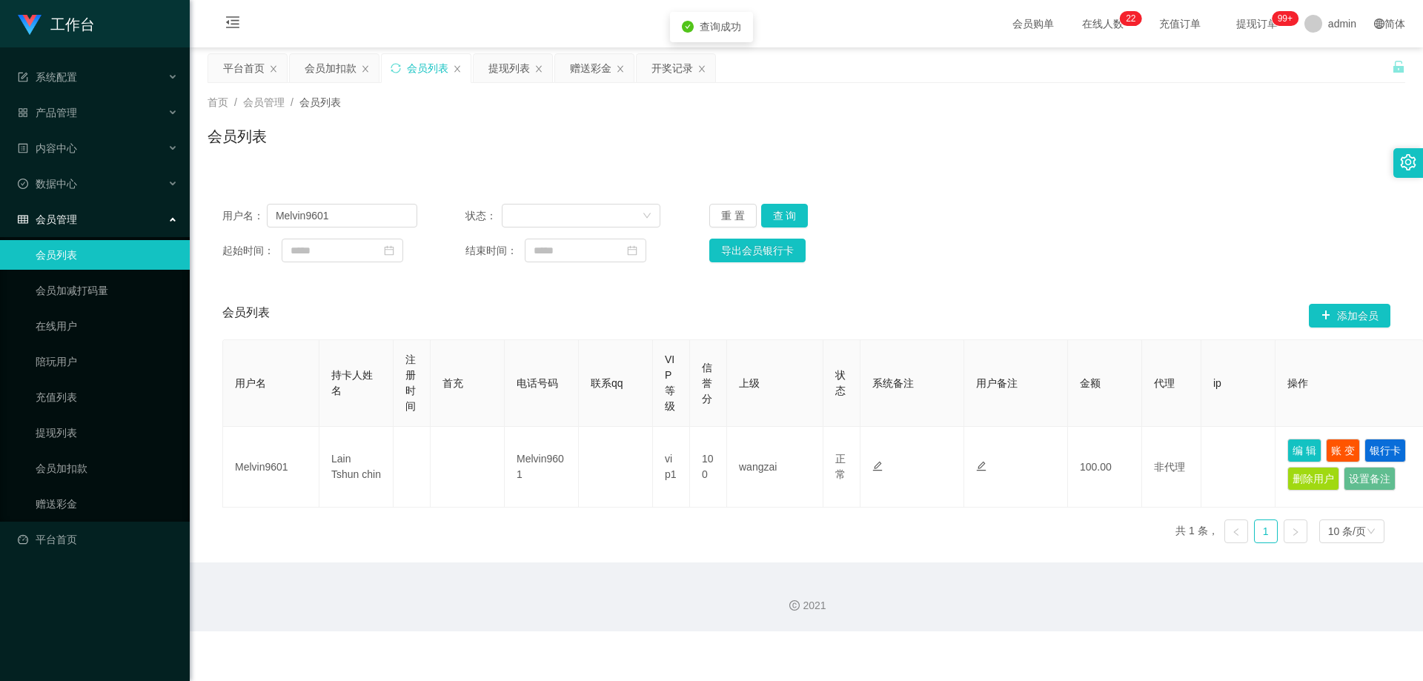
type input "Melvin9601"
type input "Lain Tshun chin"
type input "100"
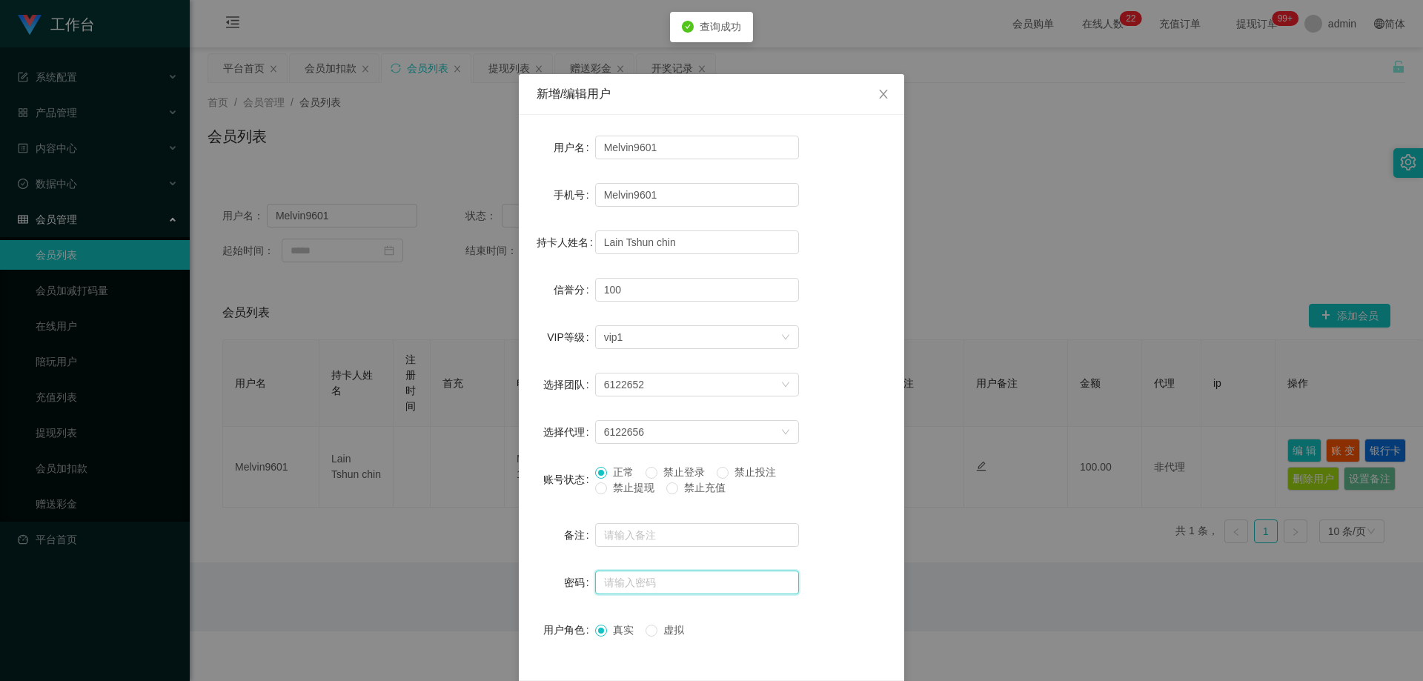
click at [629, 586] on input "text" at bounding box center [697, 583] width 204 height 24
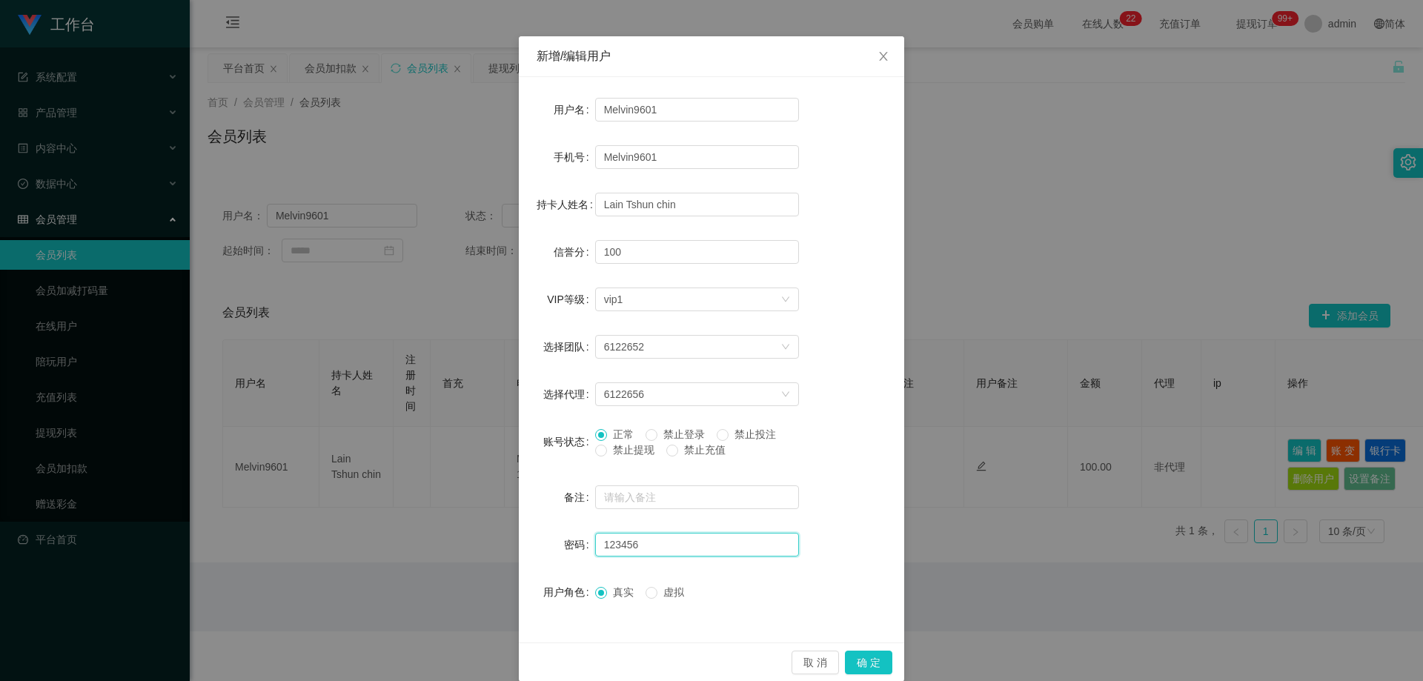
scroll to position [57, 0]
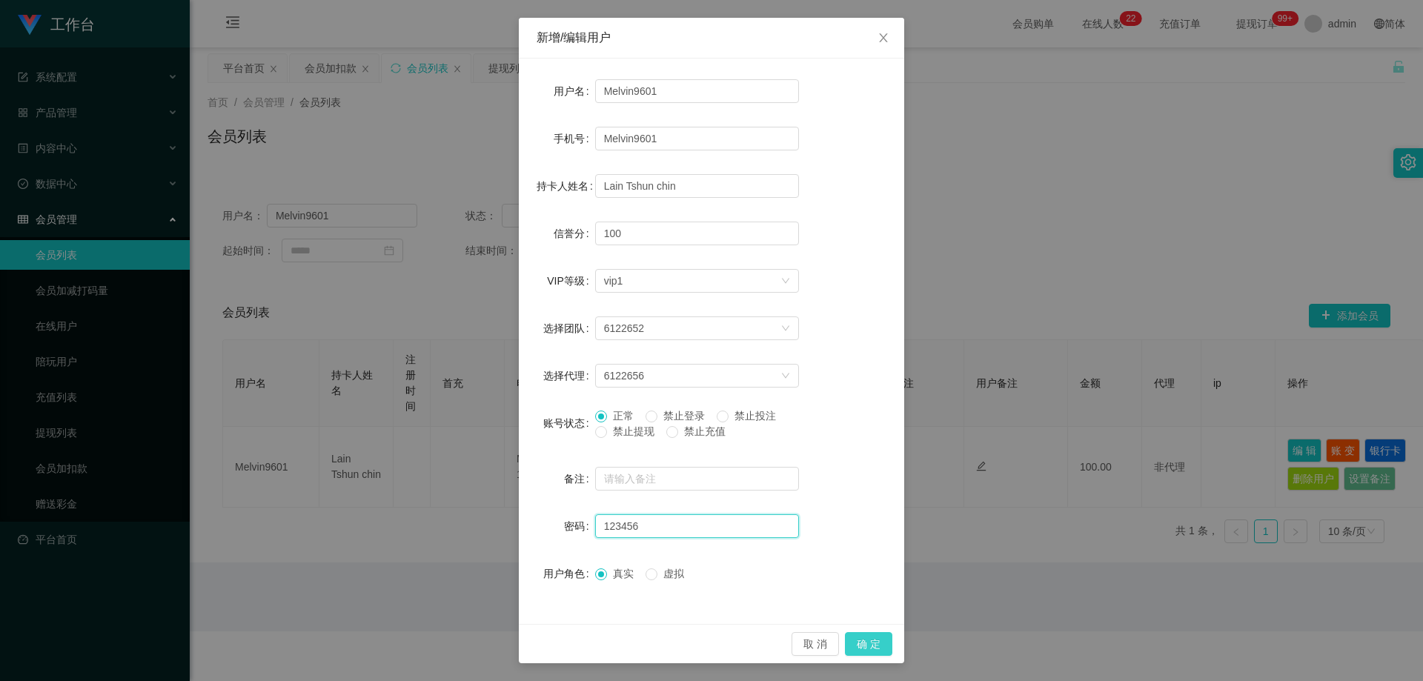
type input "123456"
click at [765, 646] on button "确 定" at bounding box center [868, 644] width 47 height 24
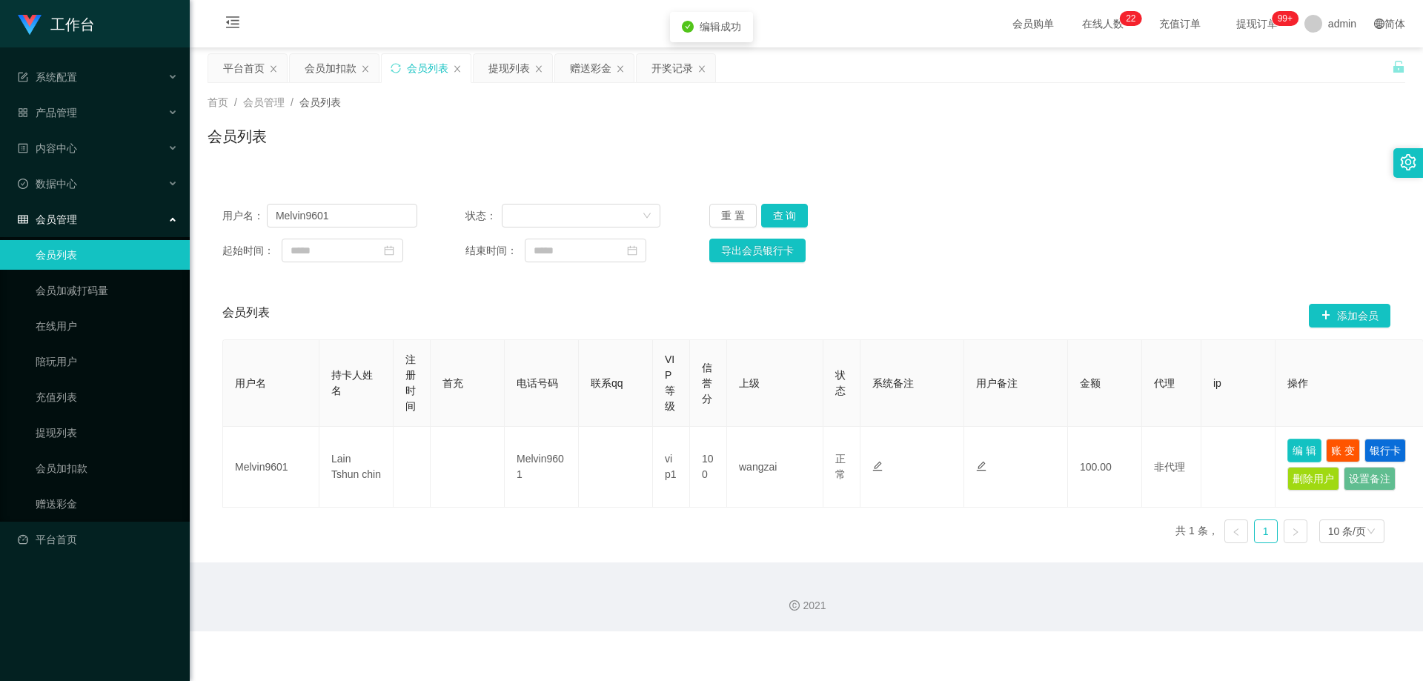
scroll to position [0, 0]
drag, startPoint x: 228, startPoint y: 223, endPoint x: 176, endPoint y: 254, distance: 60.5
click at [128, 245] on section "工作台 系统配置 产品管理 内容中心 数据中心 会员管理 会员列表 会员加减打码量 在线用户 陪玩用户 充值列表 提现列表 会员加扣款 赠送彩金 平台首页 保…" at bounding box center [711, 316] width 1423 height 632
paste input "KaiH"
type input "KaiH"
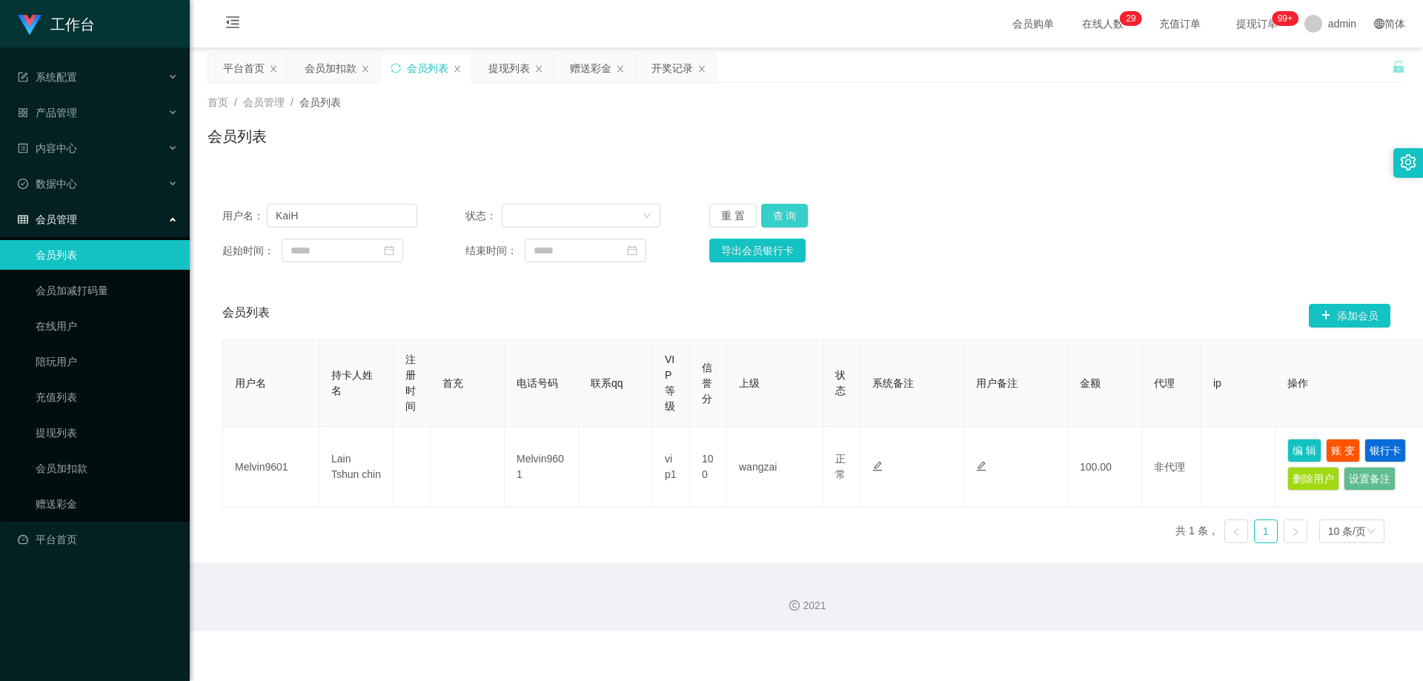
drag, startPoint x: 769, startPoint y: 208, endPoint x: 778, endPoint y: 214, distance: 10.7
click at [765, 208] on button "查 询" at bounding box center [784, 216] width 47 height 24
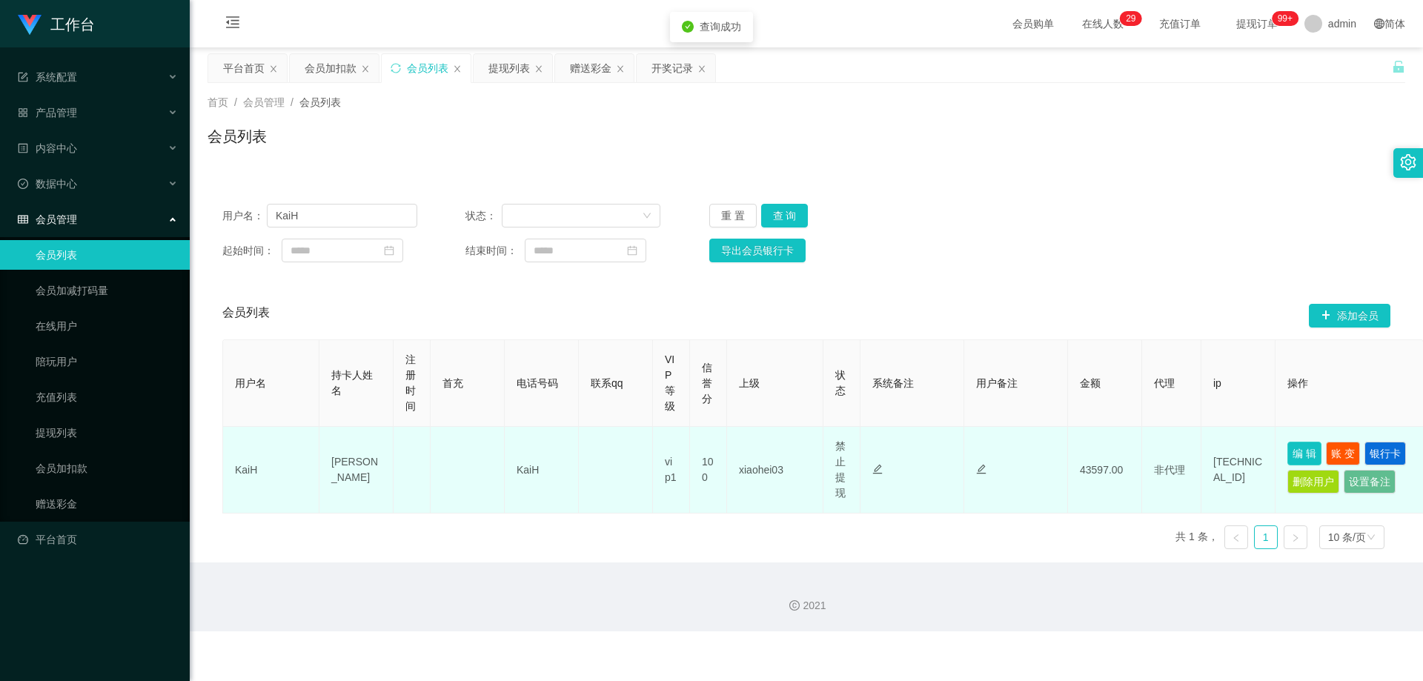
click at [765, 452] on button "编 辑" at bounding box center [1305, 454] width 34 height 24
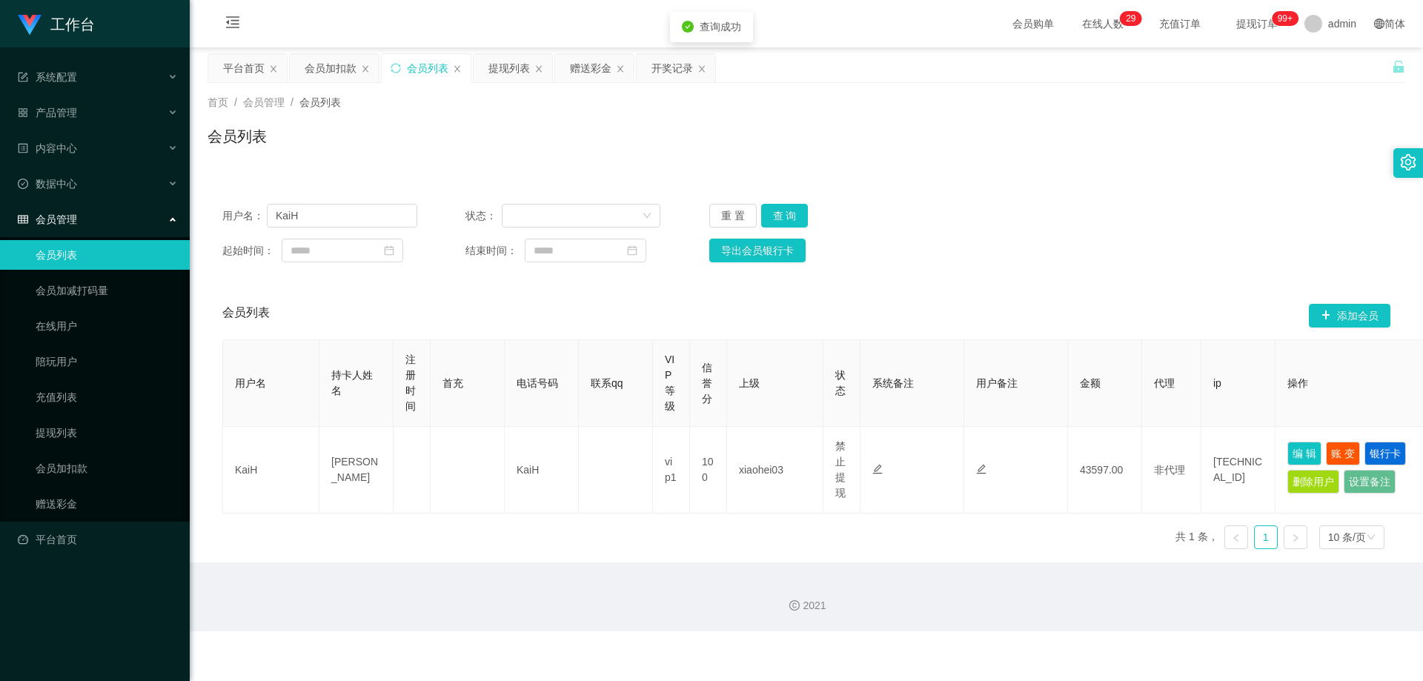
type input "KaiH"
type input "[PERSON_NAME]"
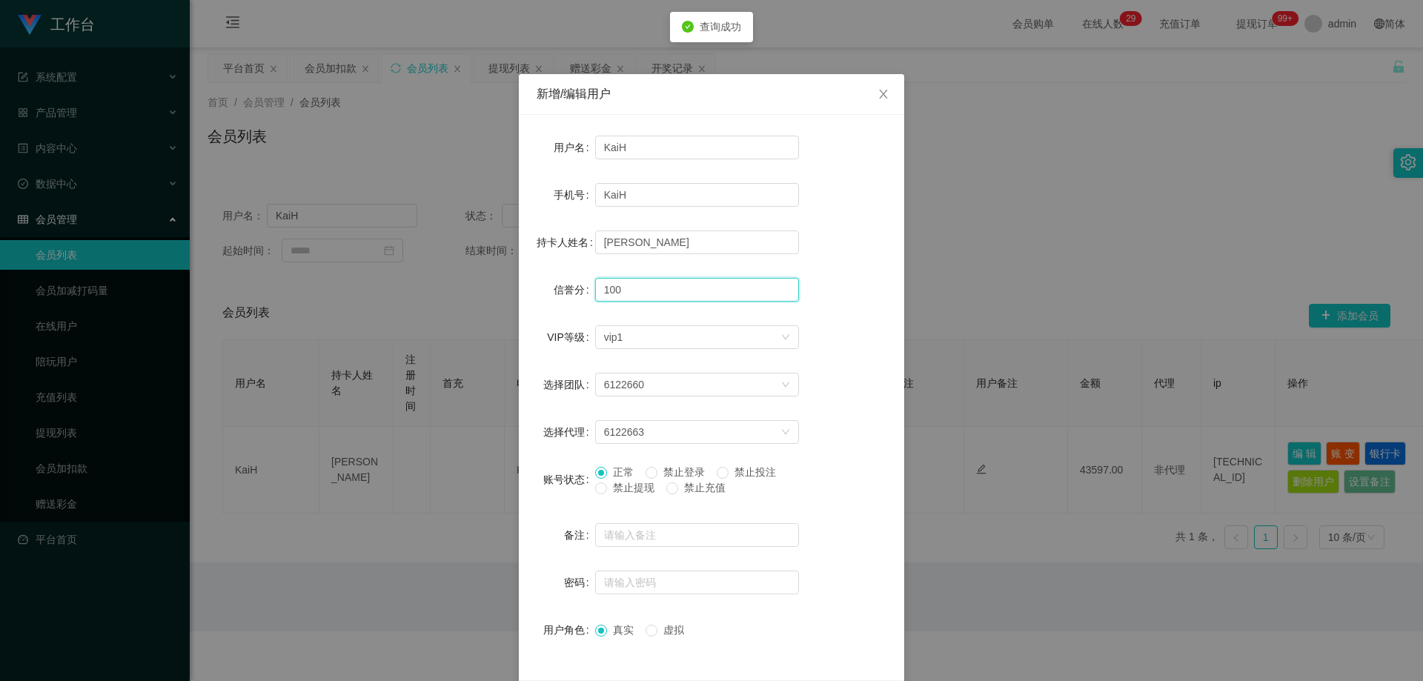
drag, startPoint x: 631, startPoint y: 285, endPoint x: 526, endPoint y: 293, distance: 105.5
click at [526, 293] on div "用户名 KaiH 手机号 KaiH 持卡人姓名 [PERSON_NAME] 信誉分 100 VIP等级 选择VIP等级 vip1 选择团队 6122660 选…" at bounding box center [711, 398] width 385 height 566
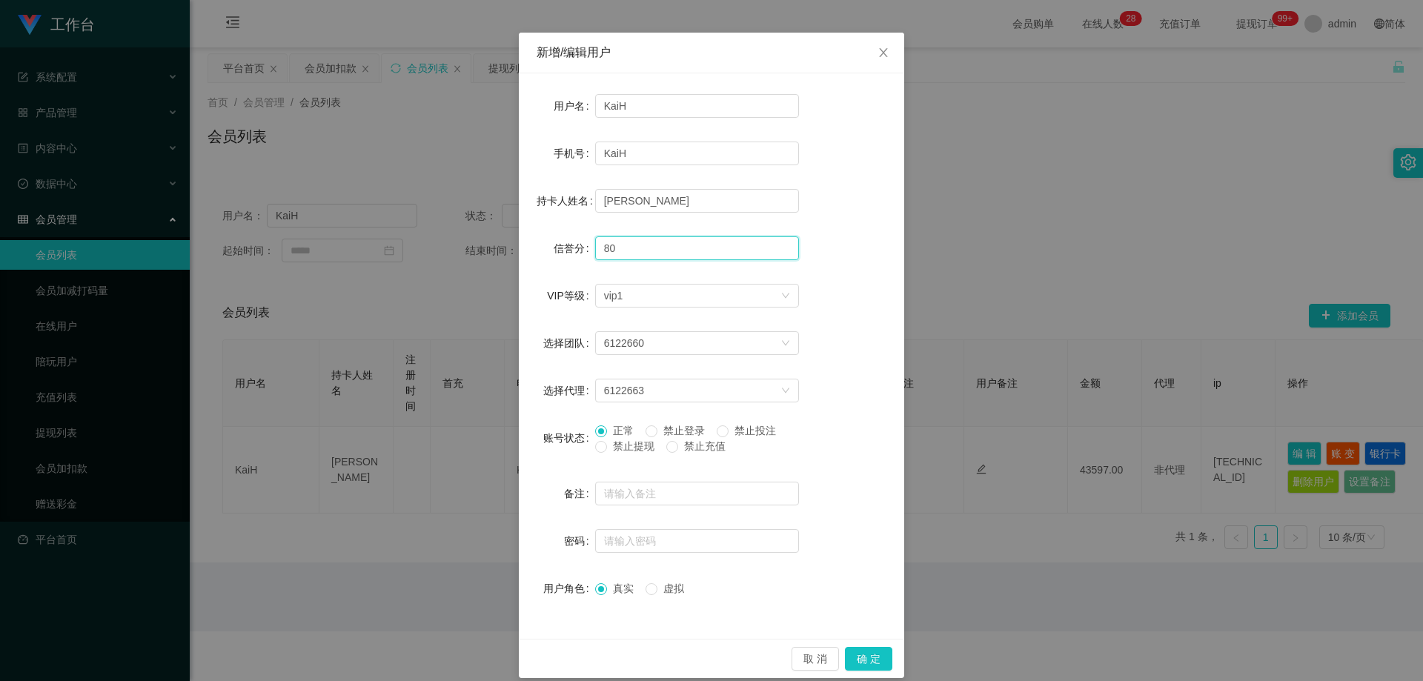
scroll to position [57, 0]
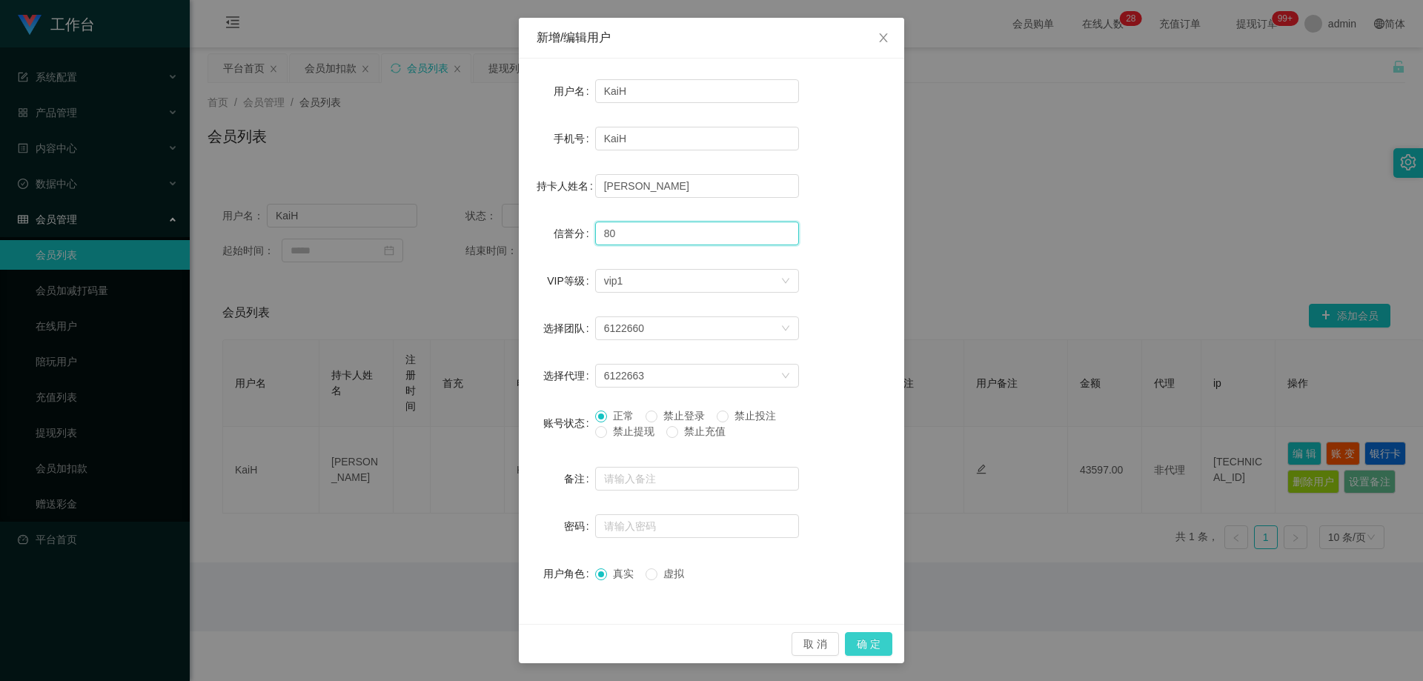
type input "80"
click at [765, 646] on button "确 定" at bounding box center [868, 644] width 47 height 24
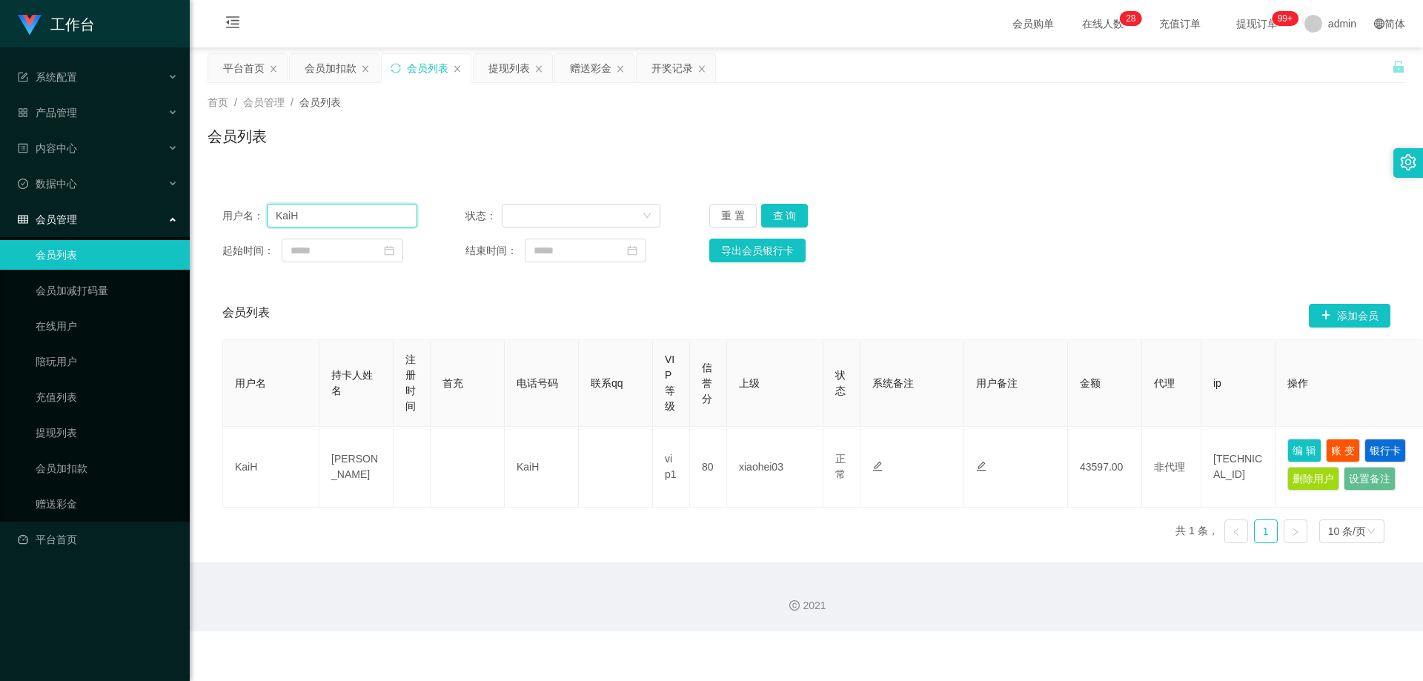
drag, startPoint x: 357, startPoint y: 215, endPoint x: 176, endPoint y: 217, distance: 180.1
click at [176, 217] on section "工作台 系统配置 产品管理 内容中心 数据中心 会员管理 会员列表 会员加减打码量 在线用户 陪玩用户 充值列表 提现列表 会员加扣款 赠送彩金 平台首页 保…" at bounding box center [711, 316] width 1423 height 632
paste input "Joseph97"
type input "Joseph97"
click at [765, 214] on button "查 询" at bounding box center [784, 216] width 47 height 24
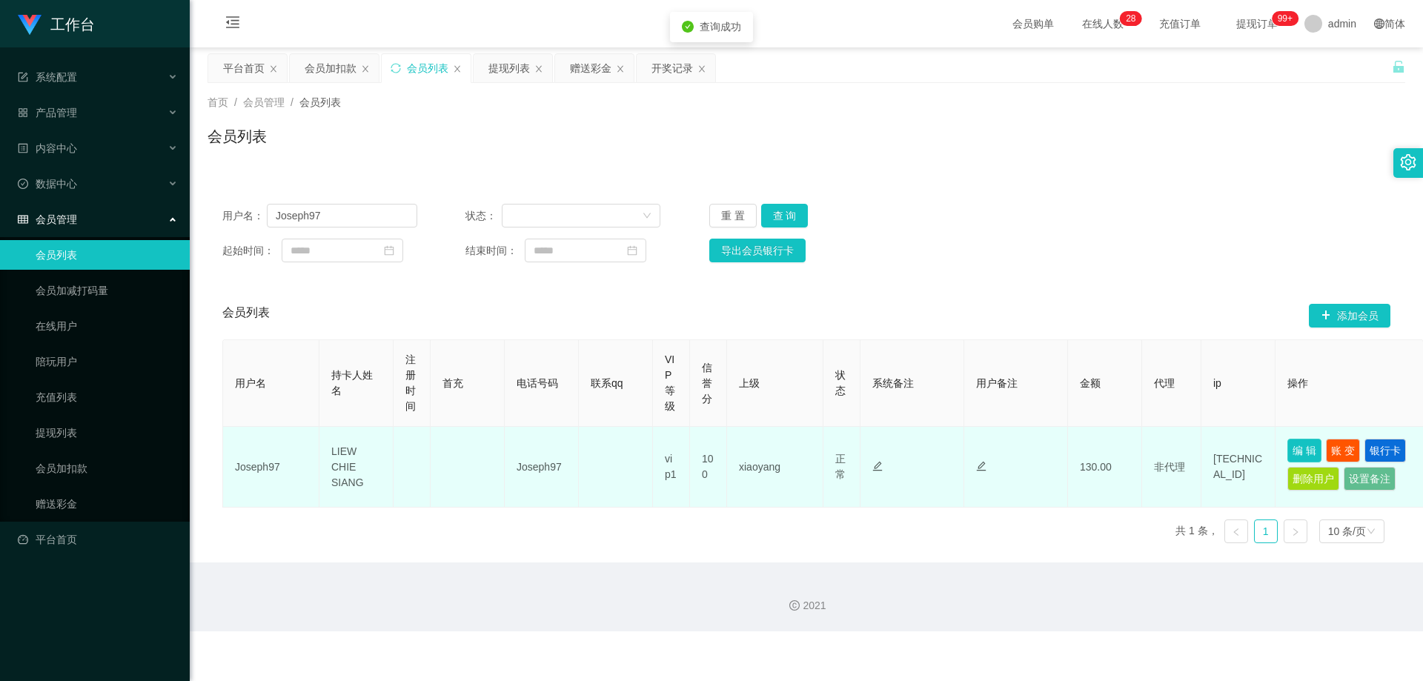
drag, startPoint x: 1299, startPoint y: 448, endPoint x: 1030, endPoint y: 495, distance: 272.5
click at [765, 447] on button "编 辑" at bounding box center [1305, 451] width 34 height 24
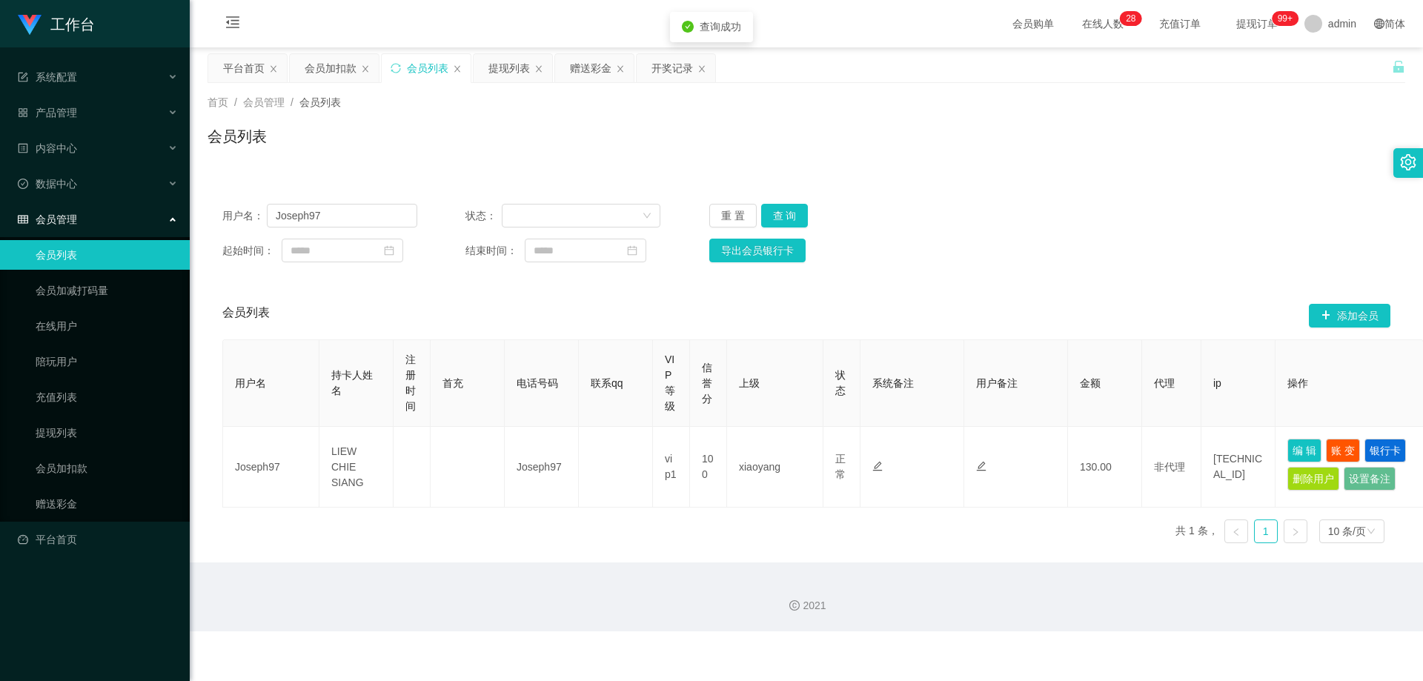
type input "Joseph97"
type input "LIEW CHIE SIANG"
type input "100"
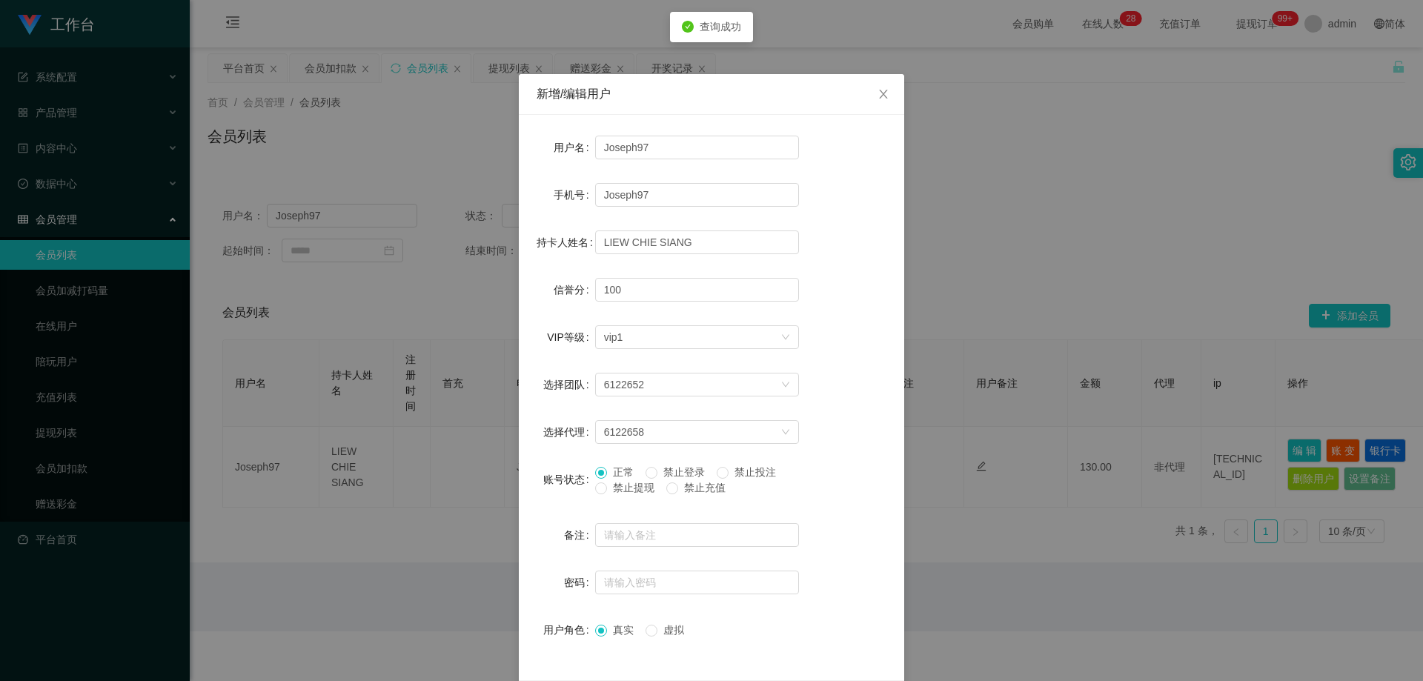
click at [640, 491] on span "禁止提现" at bounding box center [633, 488] width 53 height 12
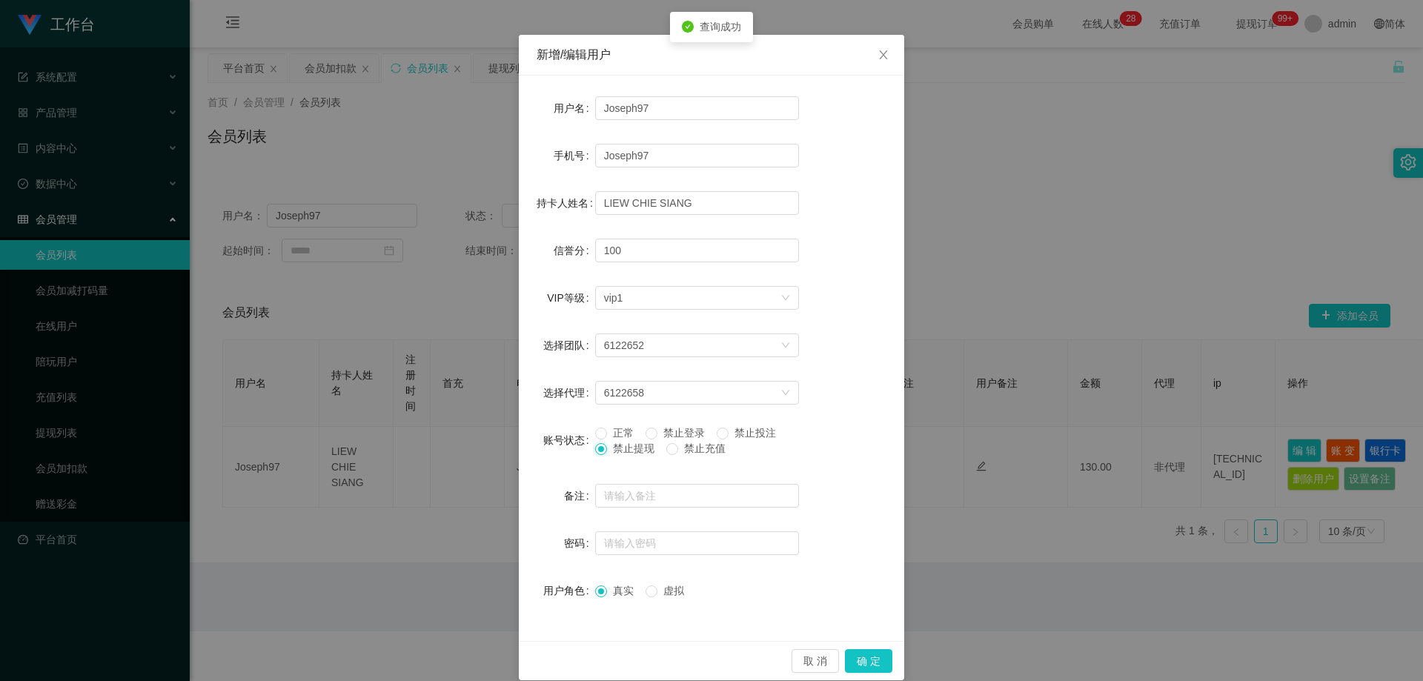
scroll to position [57, 0]
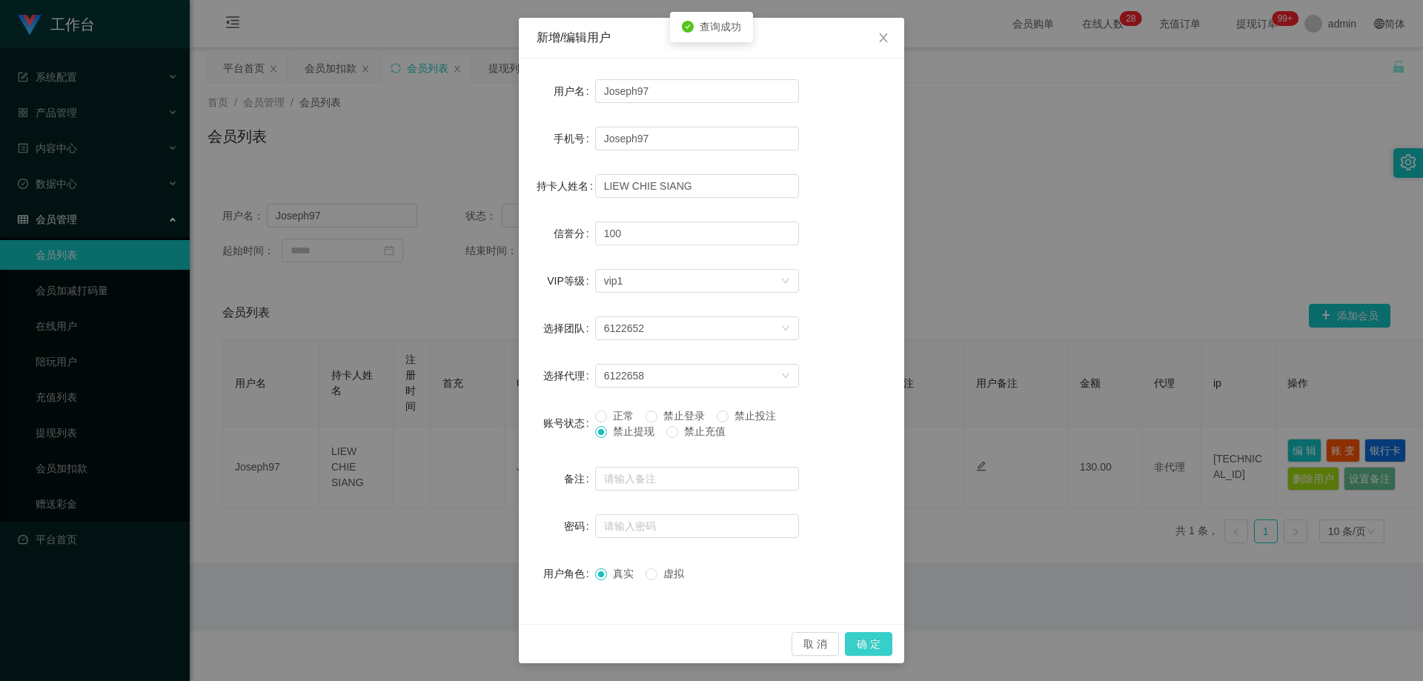
click at [765, 640] on button "确 定" at bounding box center [868, 644] width 47 height 24
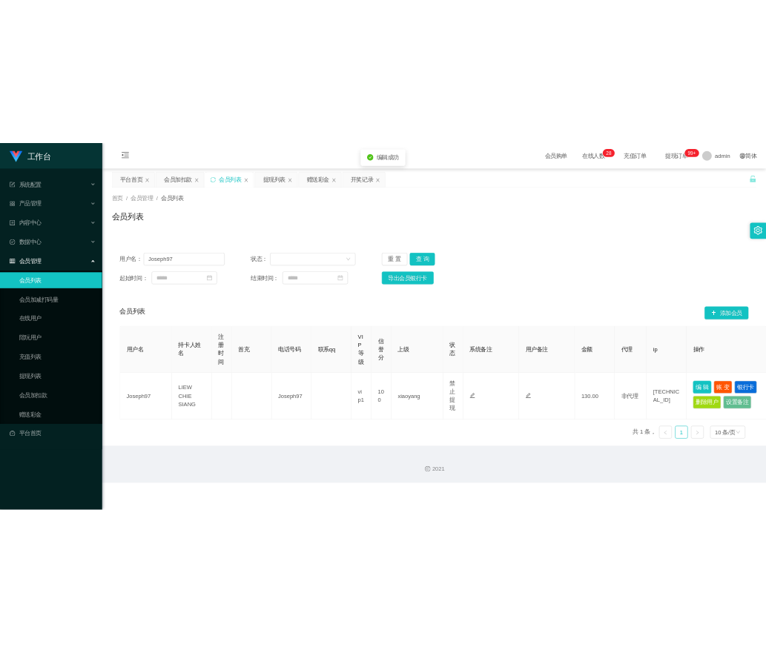
scroll to position [0, 0]
